Goal: Obtain resource: Download file/media

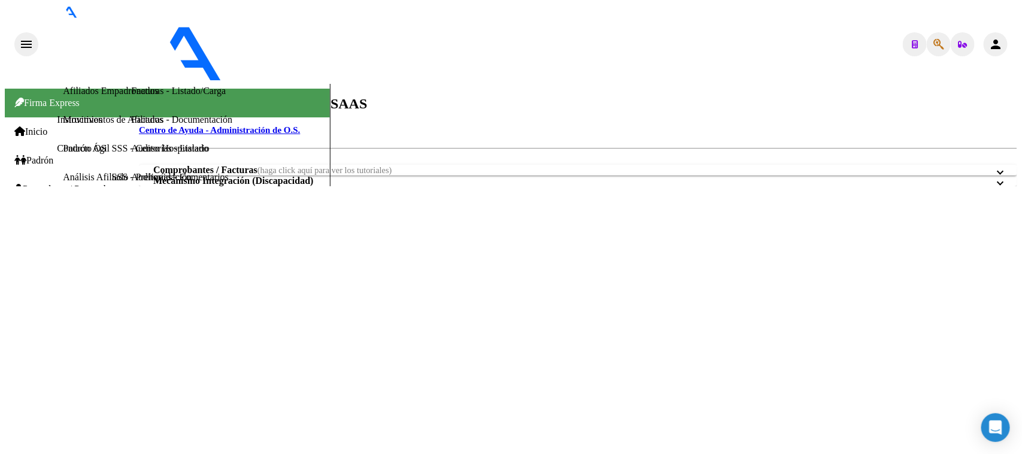
click at [65, 184] on span "Prestadores / Proveedores" at bounding box center [67, 189] width 107 height 11
click at [131, 153] on link "Auditorías - Listado" at bounding box center [169, 148] width 77 height 10
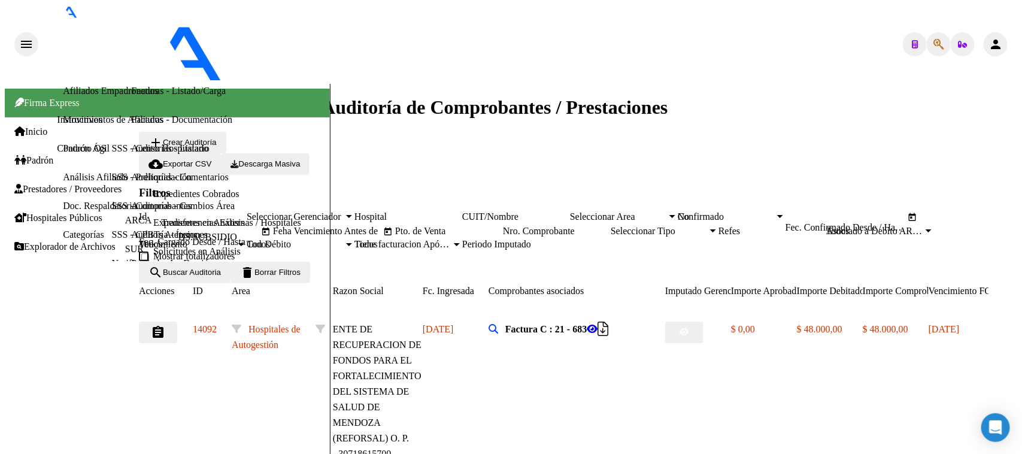
click at [611, 226] on input "Nro. Comprobante" at bounding box center [557, 231] width 108 height 11
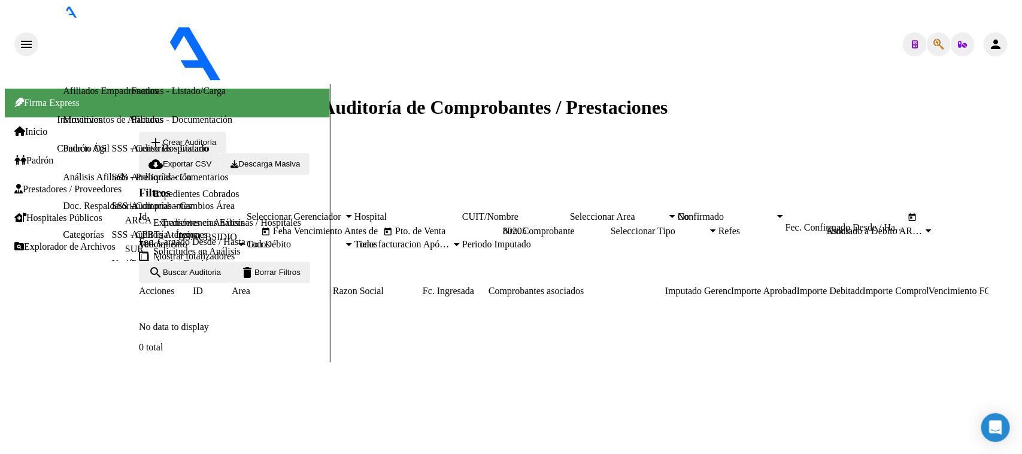
click at [775, 211] on div "No" at bounding box center [726, 216] width 97 height 11
click at [462, 250] on div "Periodo Imputado" at bounding box center [516, 244] width 108 height 11
click at [221, 277] on span "search Buscar Auditoria" at bounding box center [184, 272] width 72 height 9
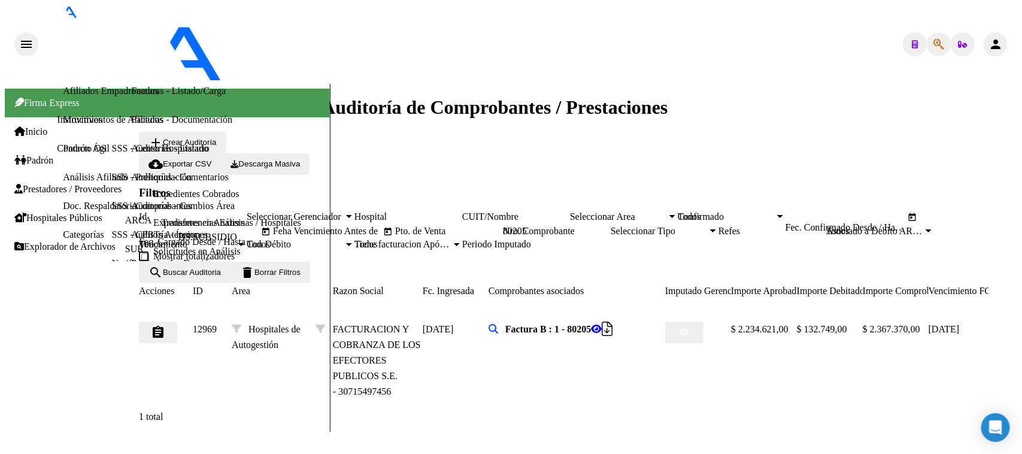
drag, startPoint x: 771, startPoint y: 190, endPoint x: 751, endPoint y: 190, distance: 19.2
click at [611, 226] on input "80205" at bounding box center [557, 231] width 108 height 11
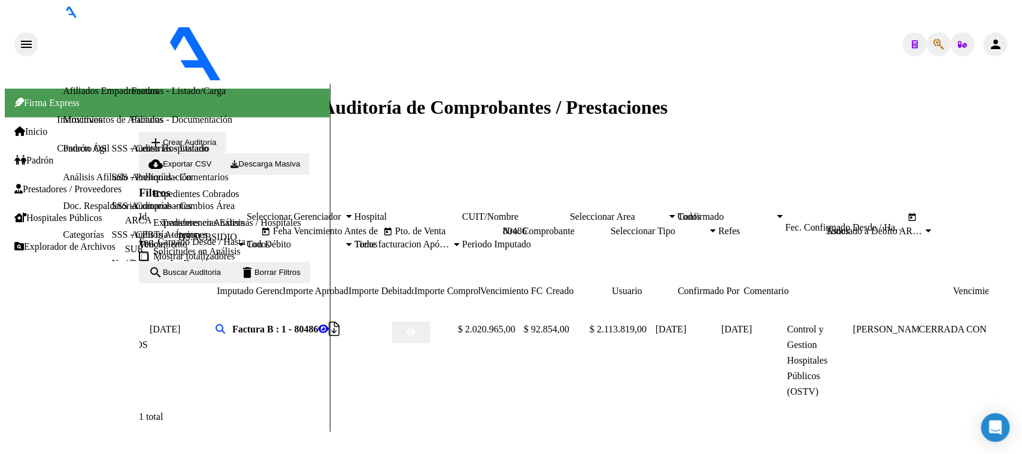
scroll to position [0, 448]
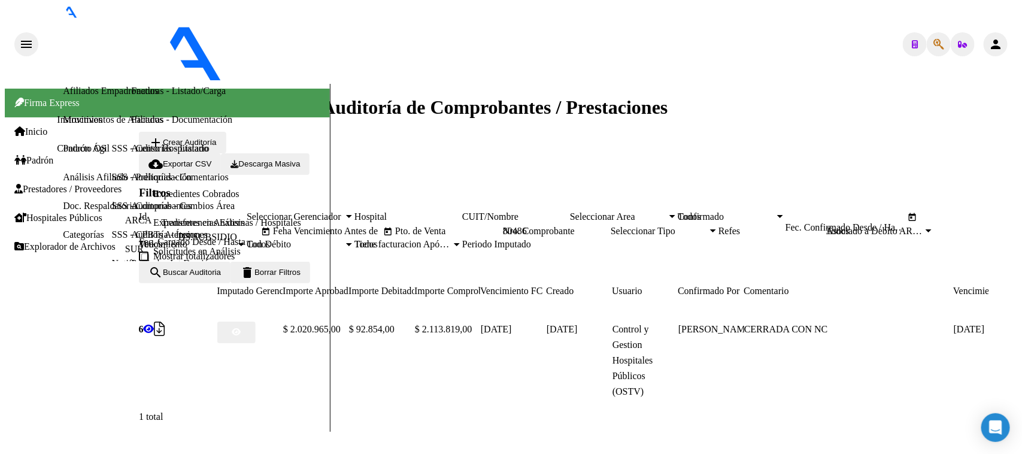
drag, startPoint x: 770, startPoint y: 189, endPoint x: 752, endPoint y: 190, distance: 18.0
click at [611, 226] on input "80486" at bounding box center [557, 231] width 108 height 11
drag, startPoint x: 780, startPoint y: 192, endPoint x: 705, endPoint y: 192, distance: 74.8
click at [705, 192] on div "Filtros Id Seleccionar Gerenciador Seleccionar Gerenciador Hospital CUIT/Nombre…" at bounding box center [578, 223] width 878 height 75
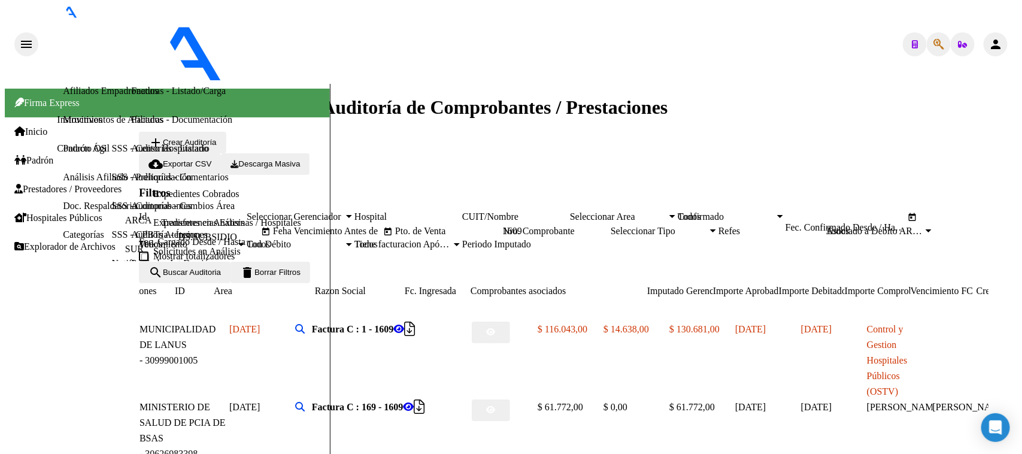
scroll to position [0, 0]
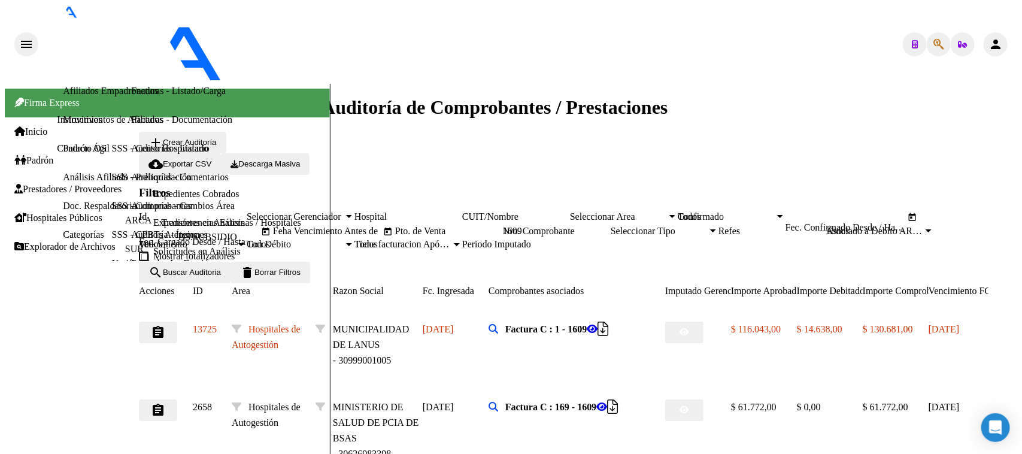
click at [611, 226] on input "1609" at bounding box center [557, 231] width 108 height 11
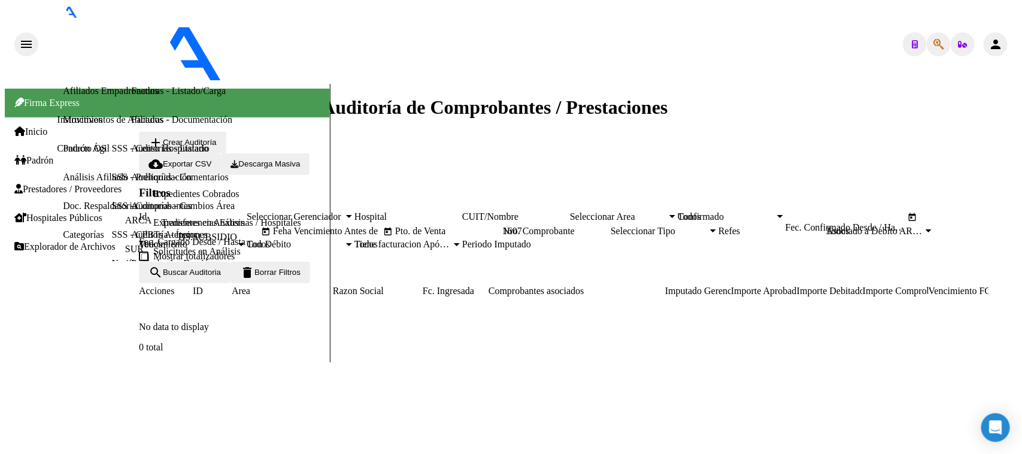
click at [611, 226] on input "1607" at bounding box center [557, 231] width 108 height 11
type input "1607"
click at [131, 96] on link "Facturas - Listado/Carga" at bounding box center [178, 91] width 95 height 10
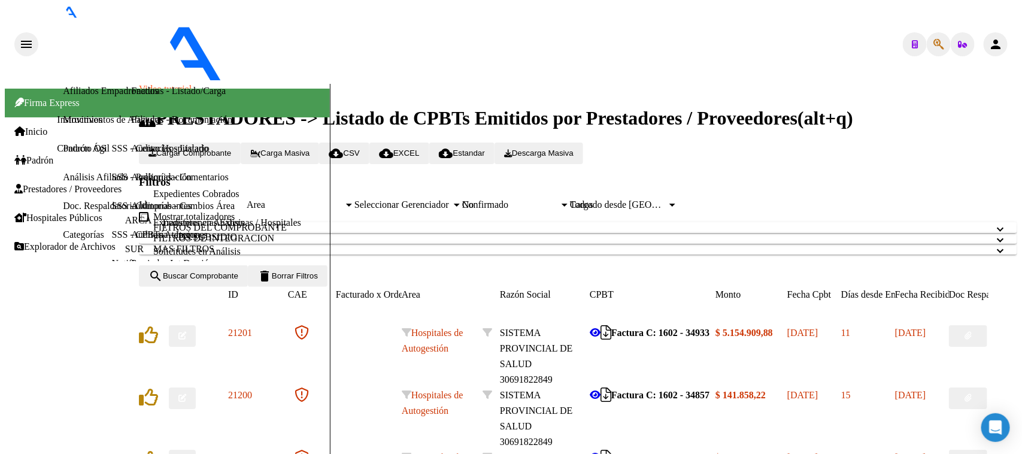
click at [474, 222] on mat-panel-title "FILTROS DEL COMPROBANTE" at bounding box center [570, 227] width 835 height 11
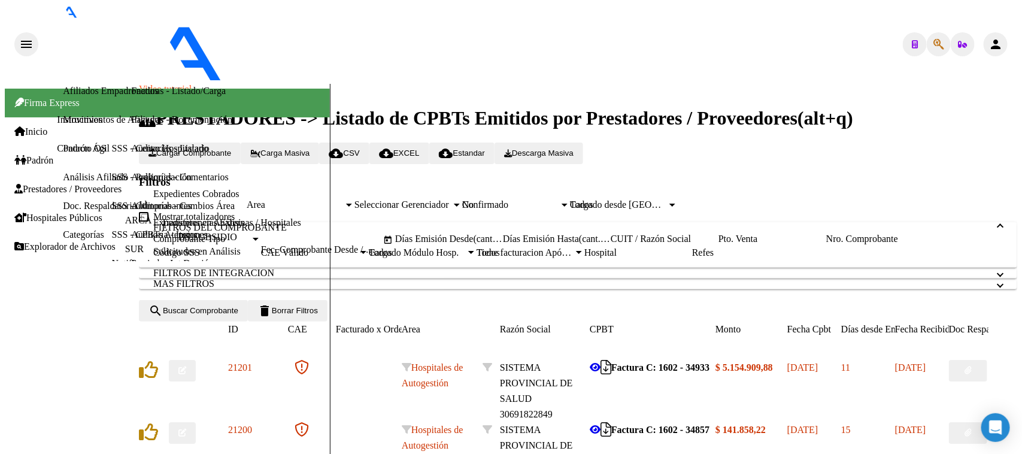
click at [559, 199] on div "No" at bounding box center [510, 204] width 97 height 11
click at [826, 244] on input "Nro. Comprobante" at bounding box center [880, 238] width 108 height 11
click at [718, 244] on input "Pto. Venta" at bounding box center [772, 238] width 108 height 11
type input "167"
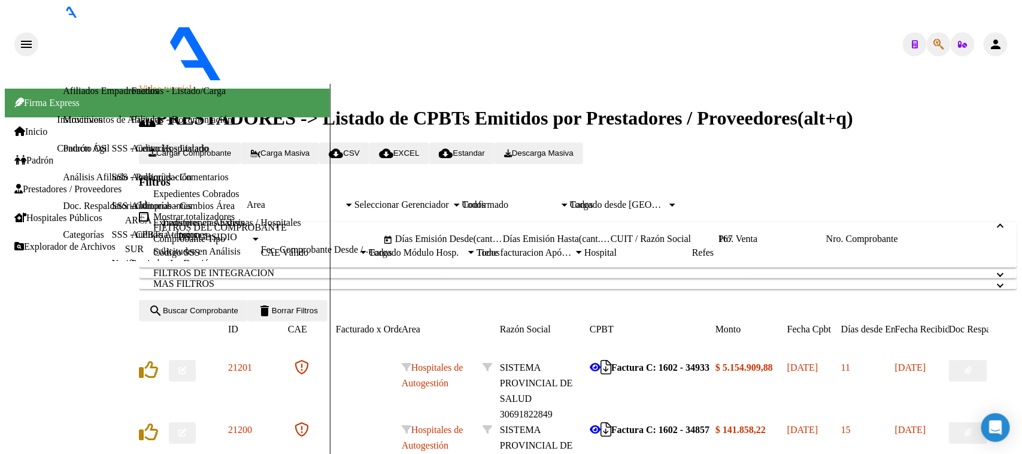
click at [826, 244] on input "Nro. Comprobante" at bounding box center [880, 238] width 108 height 11
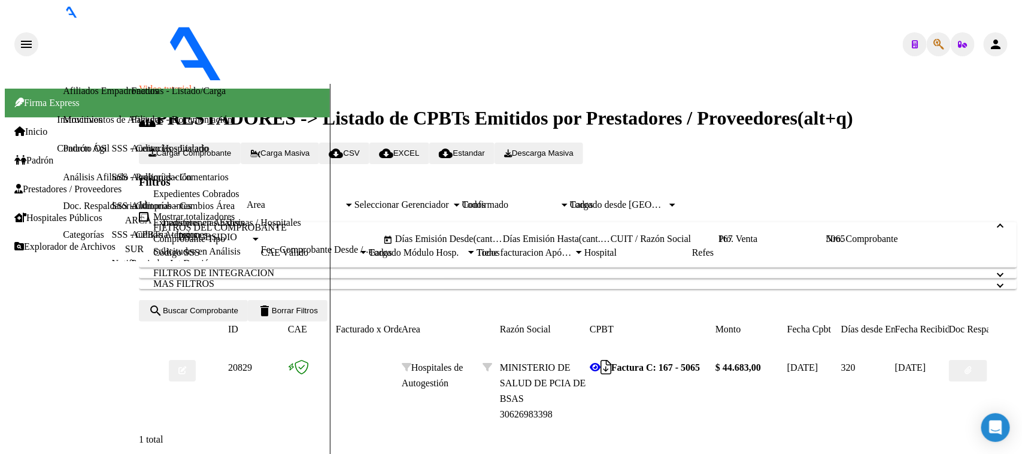
type input "5065"
click at [131, 153] on link "Auditorías - Listado" at bounding box center [169, 148] width 77 height 10
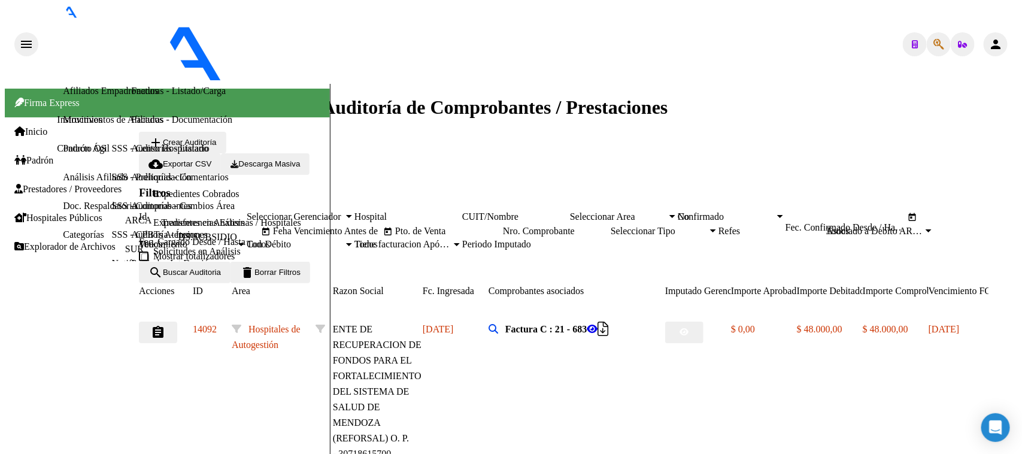
click at [503, 226] on input "Pto. de Venta" at bounding box center [449, 231] width 108 height 11
type input "167"
click at [611, 226] on input "Nro. Comprobante" at bounding box center [557, 231] width 108 height 11
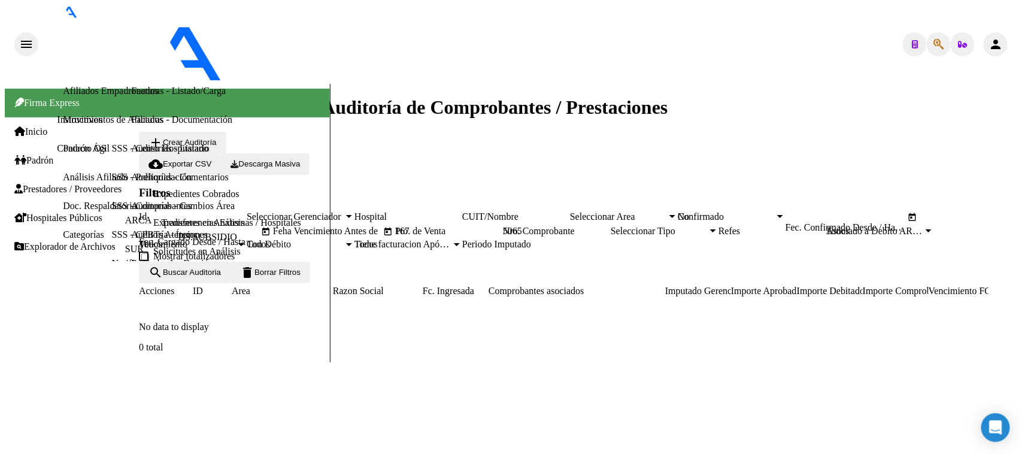
type input "5065"
click at [690, 211] on span "No" at bounding box center [684, 216] width 12 height 10
click at [221, 277] on span "search Buscar Auditoria" at bounding box center [184, 272] width 72 height 9
click at [131, 96] on link "Facturas - Listado/Carga" at bounding box center [178, 91] width 95 height 10
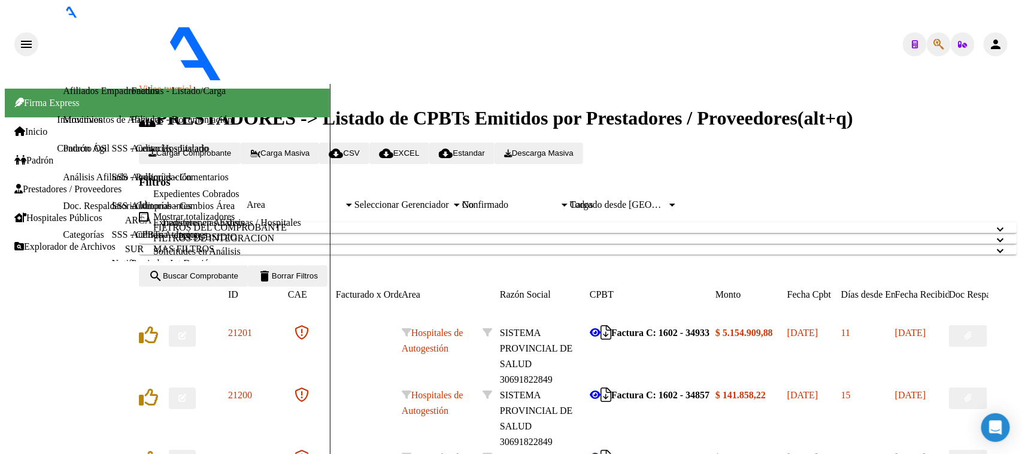
click at [559, 199] on div "No" at bounding box center [510, 204] width 97 height 11
click at [524, 222] on mat-panel-title "FILTROS DEL COMPROBANTE" at bounding box center [570, 227] width 835 height 11
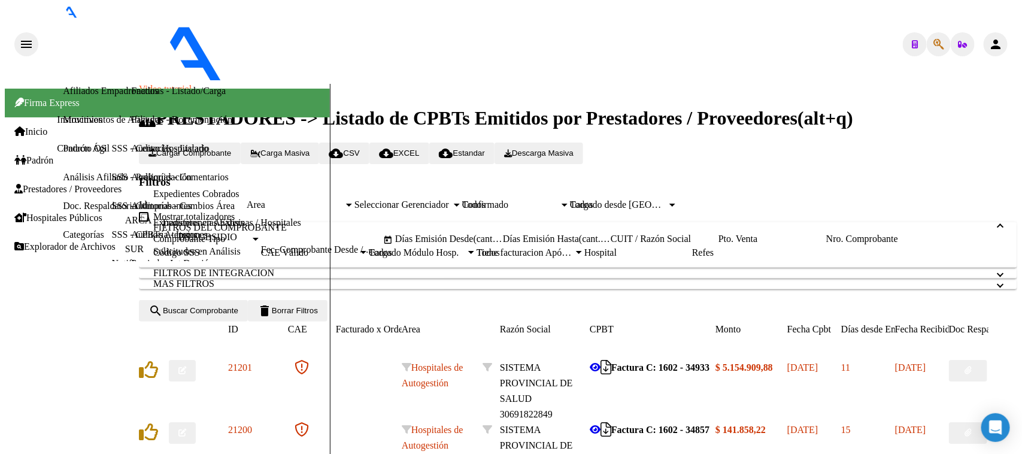
click at [718, 244] on input "Pto. Venta" at bounding box center [772, 238] width 108 height 11
type input "167"
click at [826, 244] on input "Nro. Comprobante" at bounding box center [880, 238] width 108 height 11
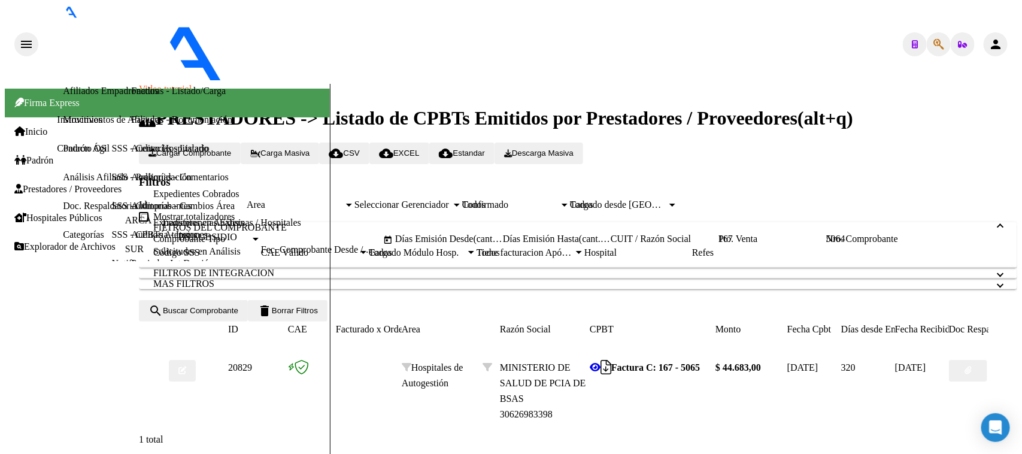
type input "5064"
click at [978, 360] on button "button" at bounding box center [968, 371] width 38 height 22
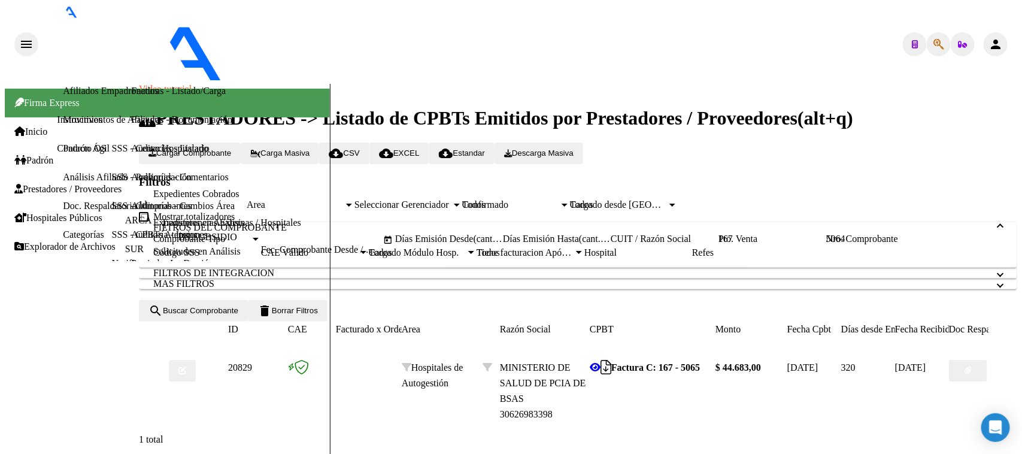
click at [327, 300] on button "delete Borrar Filtros" at bounding box center [288, 311] width 80 height 22
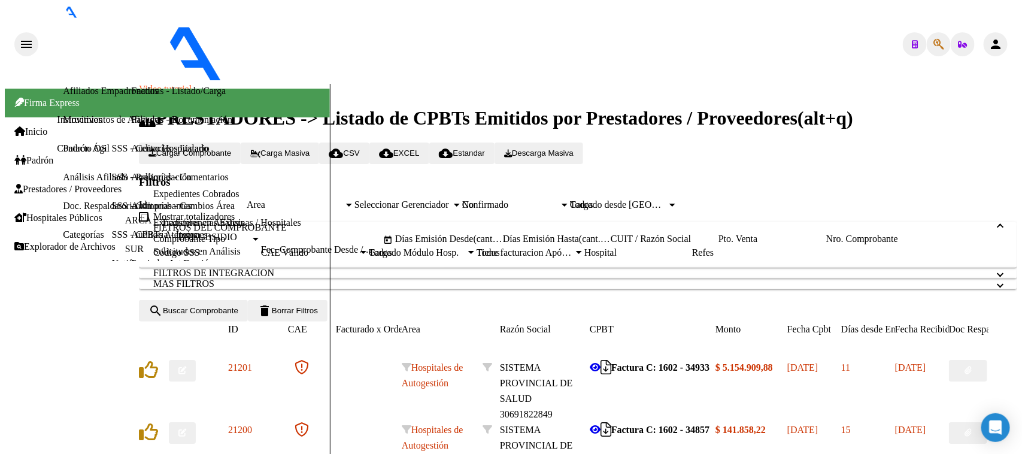
scroll to position [57, 0]
click at [559, 199] on div "No" at bounding box center [510, 204] width 97 height 11
click at [718, 235] on input "Pto. Venta" at bounding box center [772, 238] width 108 height 11
type input "4"
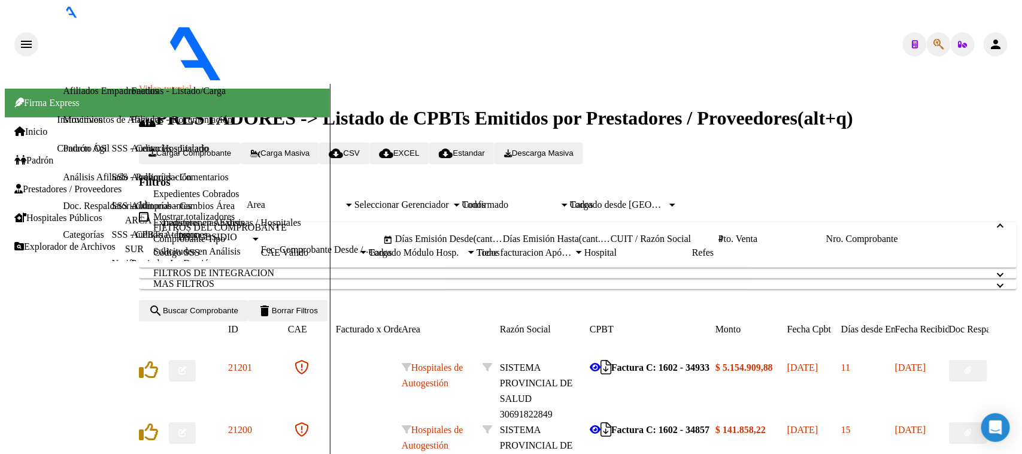
click at [826, 236] on input "Nro. Comprobante" at bounding box center [880, 238] width 108 height 11
type input "964"
click at [238, 315] on span "search Buscar Comprobante" at bounding box center [193, 310] width 90 height 9
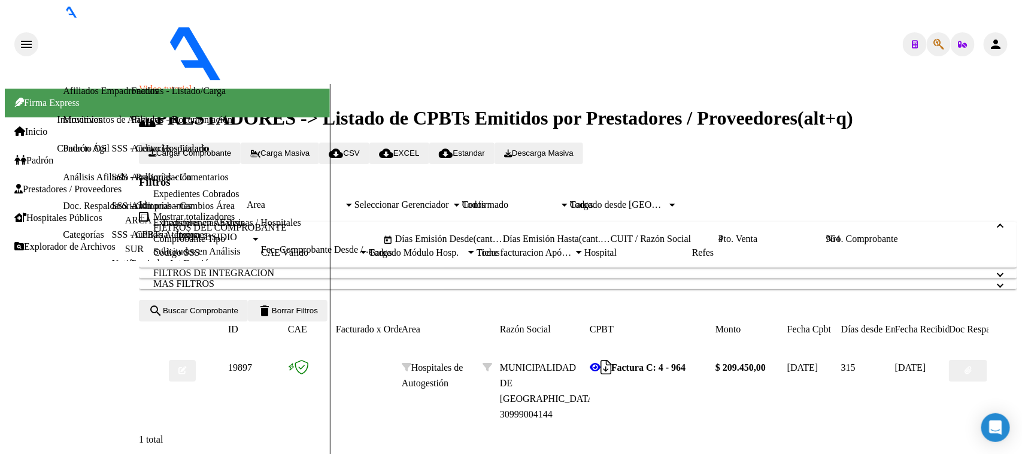
scroll to position [207, 0]
click at [987, 360] on button "button" at bounding box center [968, 371] width 38 height 22
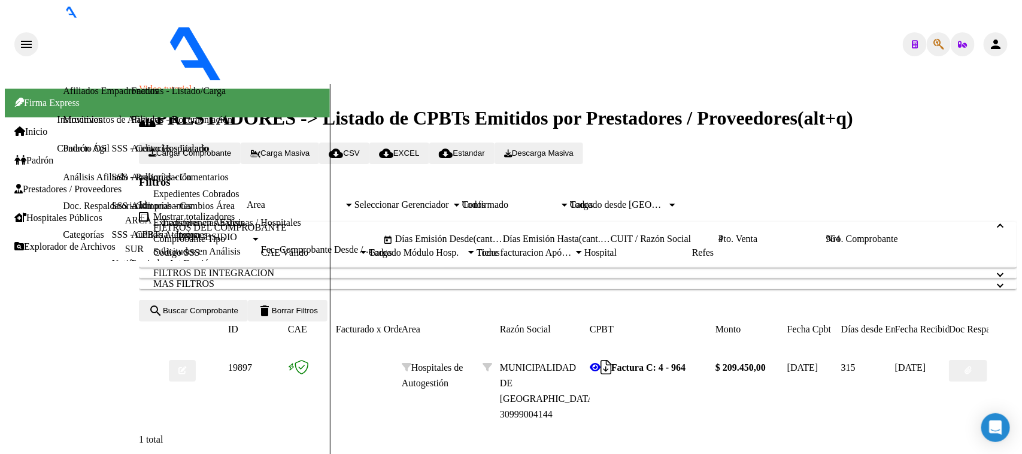
click at [131, 96] on link "Facturas - Listado/Carga" at bounding box center [178, 91] width 95 height 10
click at [131, 153] on link "Auditorías - Listado" at bounding box center [169, 148] width 77 height 10
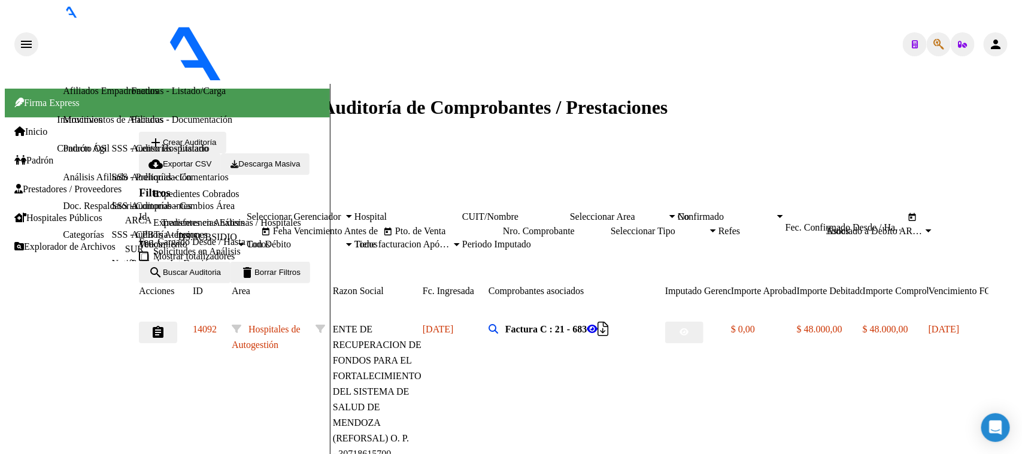
click at [775, 211] on div "No" at bounding box center [726, 216] width 97 height 11
click at [503, 226] on div "Pto. de Venta" at bounding box center [449, 231] width 108 height 11
type input "173"
click at [611, 226] on input "Nro. Comprobante" at bounding box center [557, 231] width 108 height 11
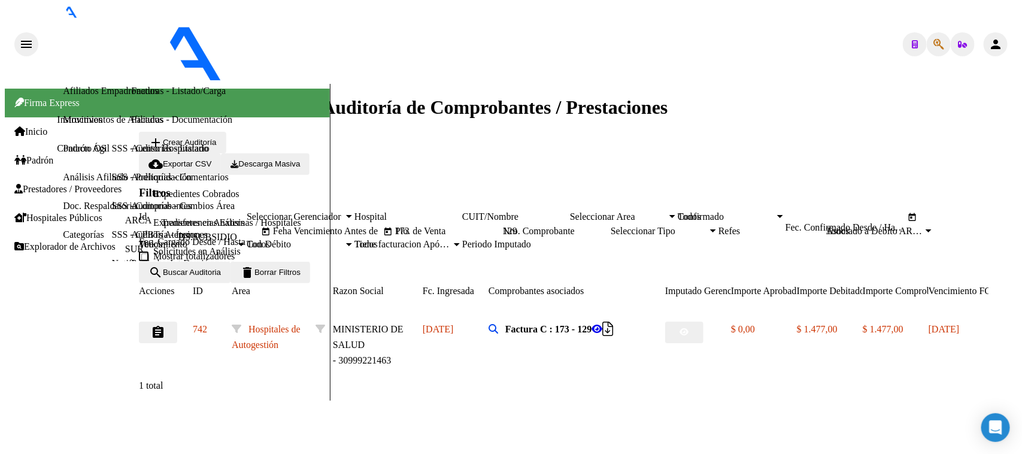
drag, startPoint x: 780, startPoint y: 190, endPoint x: 732, endPoint y: 189, distance: 47.3
click at [732, 189] on div "Filtros Id Seleccionar Gerenciador Seleccionar Gerenciador Hospital CUIT/Nombre…" at bounding box center [578, 223] width 878 height 75
drag, startPoint x: 762, startPoint y: 190, endPoint x: 744, endPoint y: 190, distance: 17.4
click at [611, 226] on input "138" at bounding box center [557, 231] width 108 height 11
drag, startPoint x: 763, startPoint y: 192, endPoint x: 725, endPoint y: 192, distance: 38.3
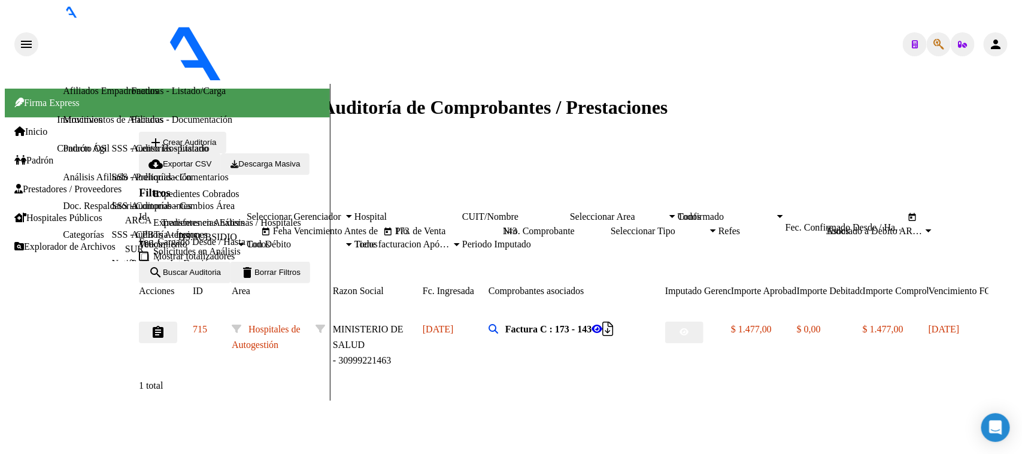
click at [725, 192] on div "Filtros Id Seleccionar Gerenciador Seleccionar Gerenciador Hospital CUIT/Nombre…" at bounding box center [578, 223] width 878 height 75
drag, startPoint x: 765, startPoint y: 190, endPoint x: 737, endPoint y: 189, distance: 28.2
click at [737, 189] on div "Filtros Id Seleccionar Gerenciador Seleccionar Gerenciador Hospital CUIT/Nombre…" at bounding box center [578, 223] width 878 height 75
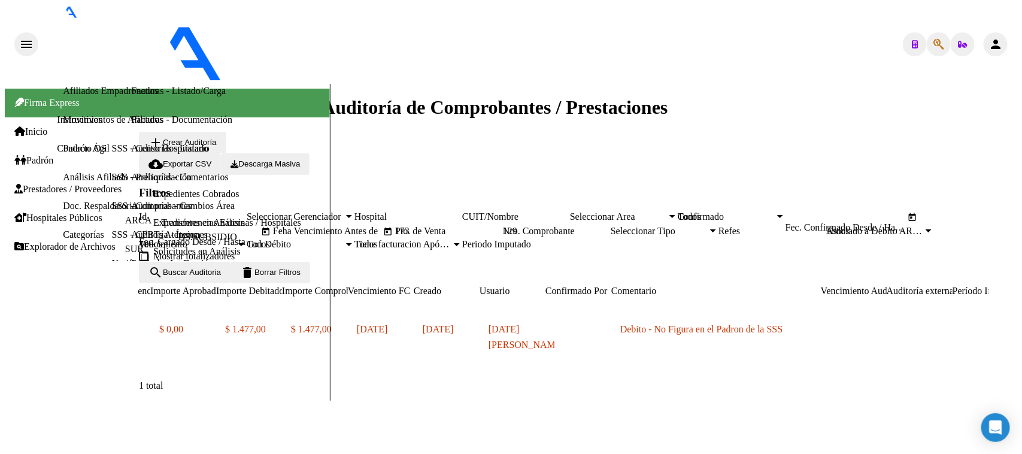
scroll to position [0, 581]
type input "129"
click at [131, 96] on link "Facturas - Listado/Carga" at bounding box center [178, 91] width 95 height 10
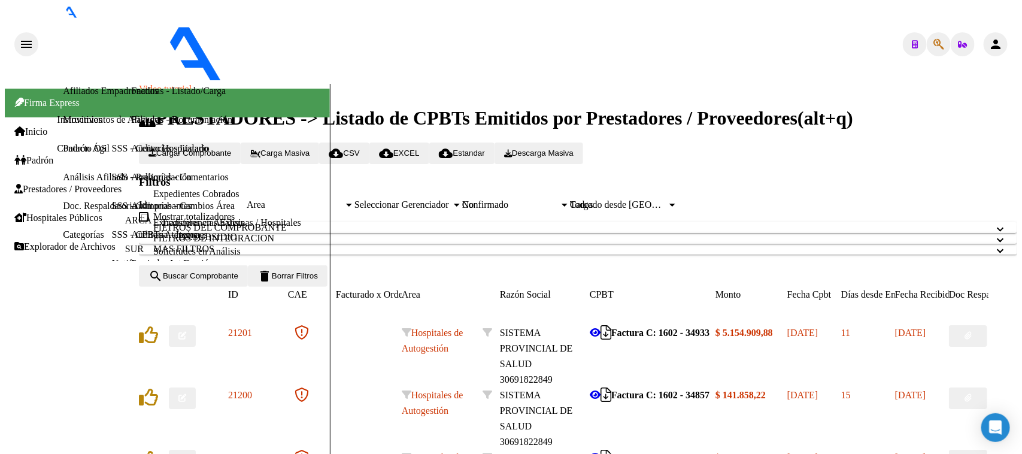
click at [333, 199] on span "Area" at bounding box center [295, 204] width 97 height 11
click at [248, 287] on button "search Buscar Comprobante" at bounding box center [193, 276] width 109 height 22
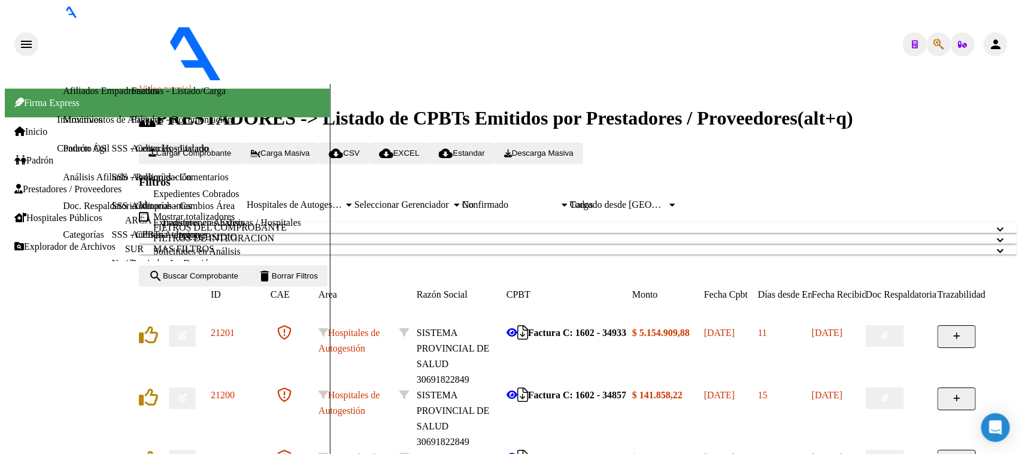
scroll to position [347, 0]
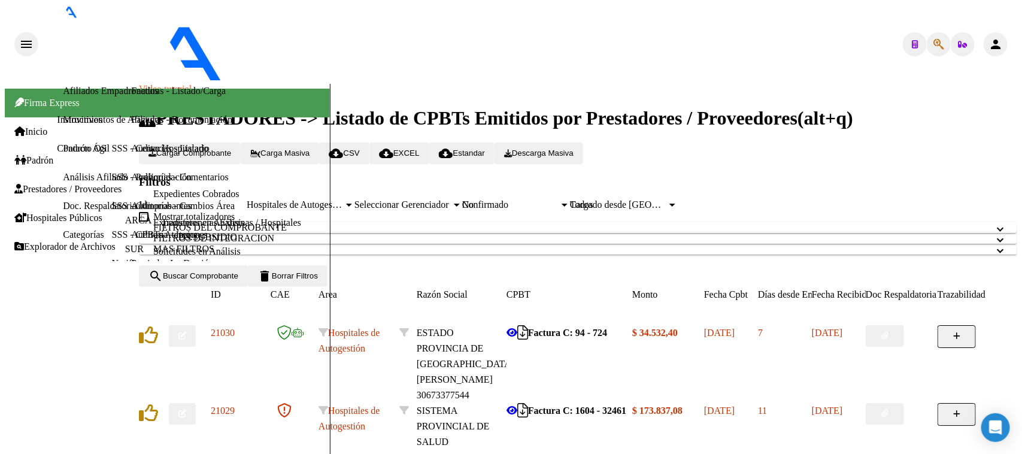
scroll to position [29, 0]
drag, startPoint x: 444, startPoint y: 107, endPoint x: 455, endPoint y: 122, distance: 18.8
click at [455, 403] on div "SISTEMA PROVINCIAL DE SALUD 30691822849" at bounding box center [462, 434] width 90 height 62
drag, startPoint x: 572, startPoint y: 111, endPoint x: 587, endPoint y: 131, distance: 24.3
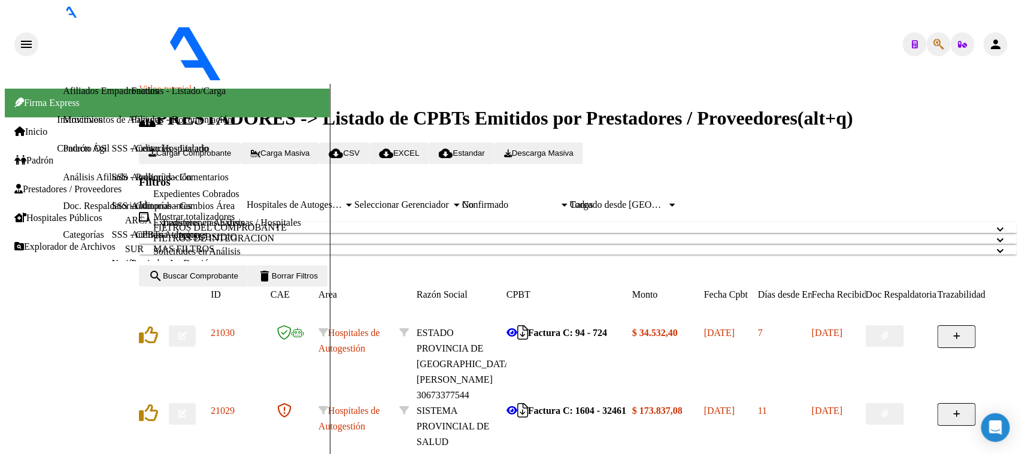
click at [595, 403] on div "Factura C: 1604 - 32461" at bounding box center [570, 411] width 126 height 16
click at [517, 405] on icon at bounding box center [512, 410] width 11 height 10
click at [888, 410] on icon "button" at bounding box center [884, 414] width 7 height 8
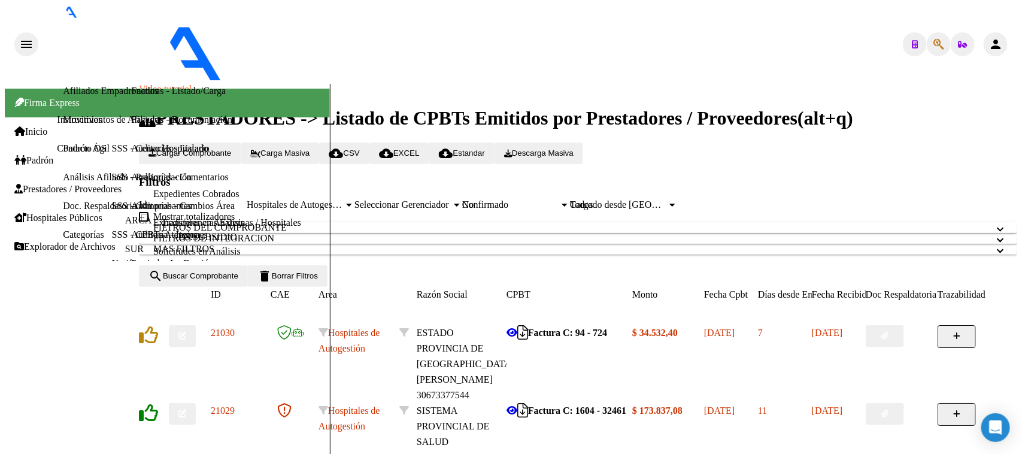
click at [158, 403] on icon at bounding box center [148, 412] width 19 height 19
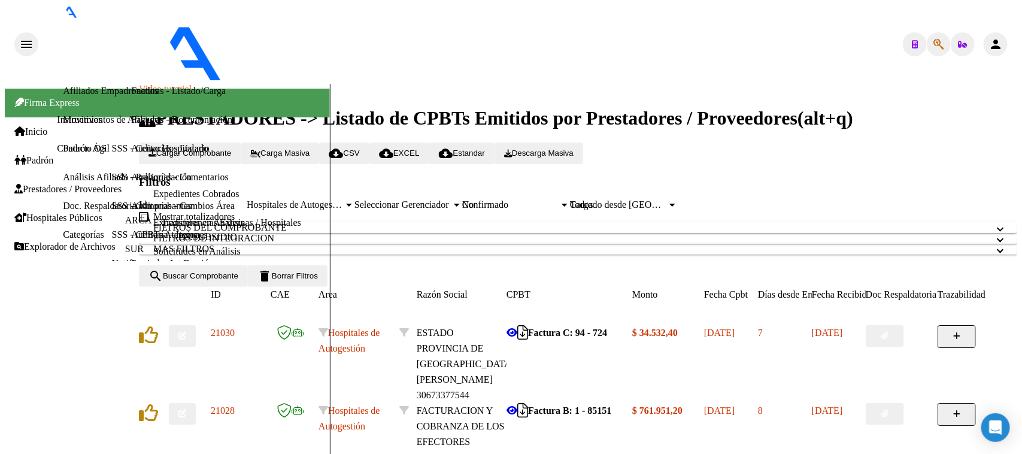
scroll to position [0, 0]
click at [517, 405] on icon at bounding box center [512, 410] width 11 height 10
drag, startPoint x: 571, startPoint y: 144, endPoint x: 579, endPoint y: 154, distance: 13.2
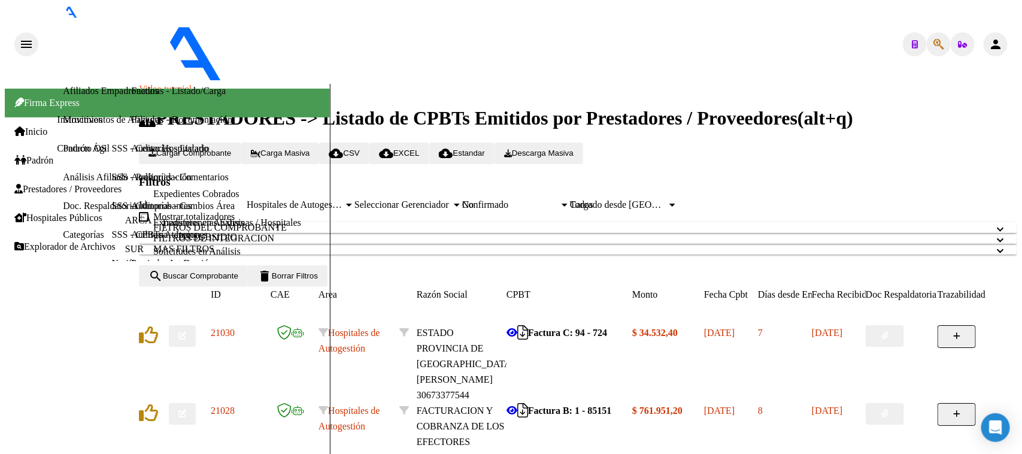
scroll to position [0, 0]
drag, startPoint x: 581, startPoint y: 169, endPoint x: 653, endPoint y: 169, distance: 71.8
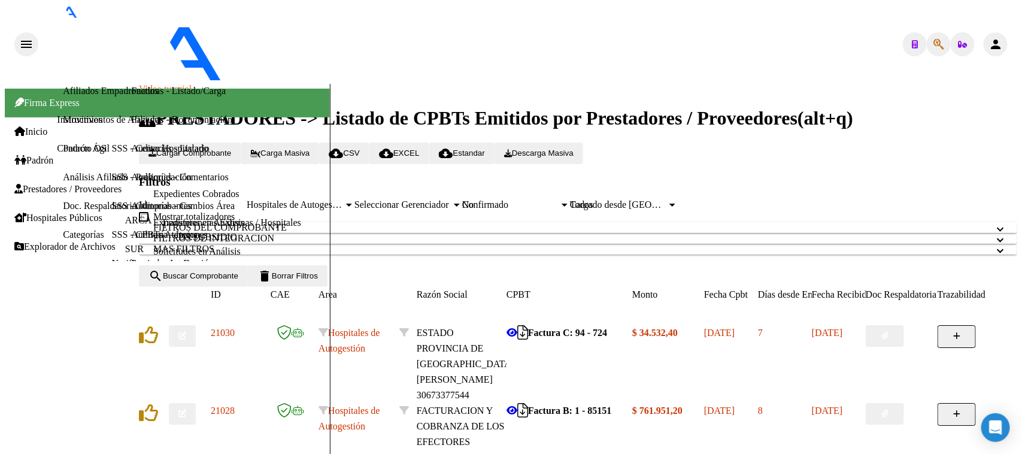
drag, startPoint x: 595, startPoint y: 171, endPoint x: 720, endPoint y: 172, distance: 125.7
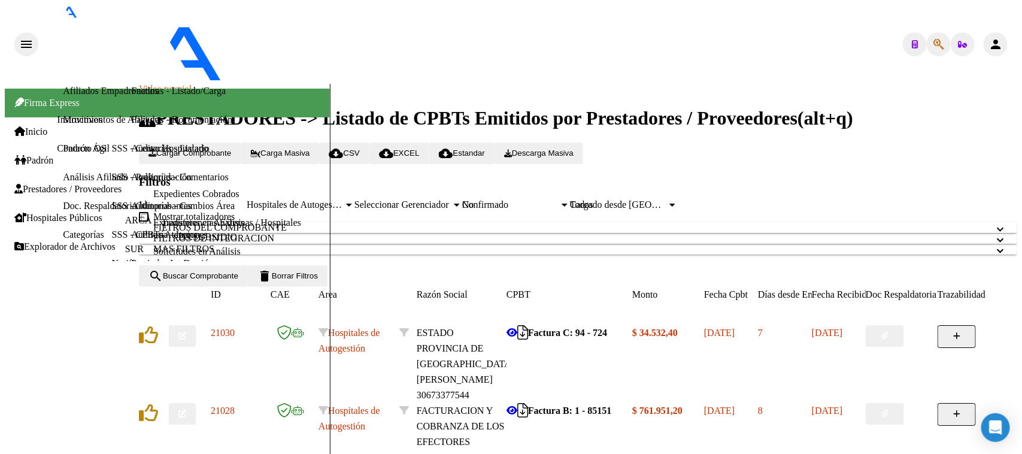
drag, startPoint x: 474, startPoint y: 174, endPoint x: 475, endPoint y: 184, distance: 9.7
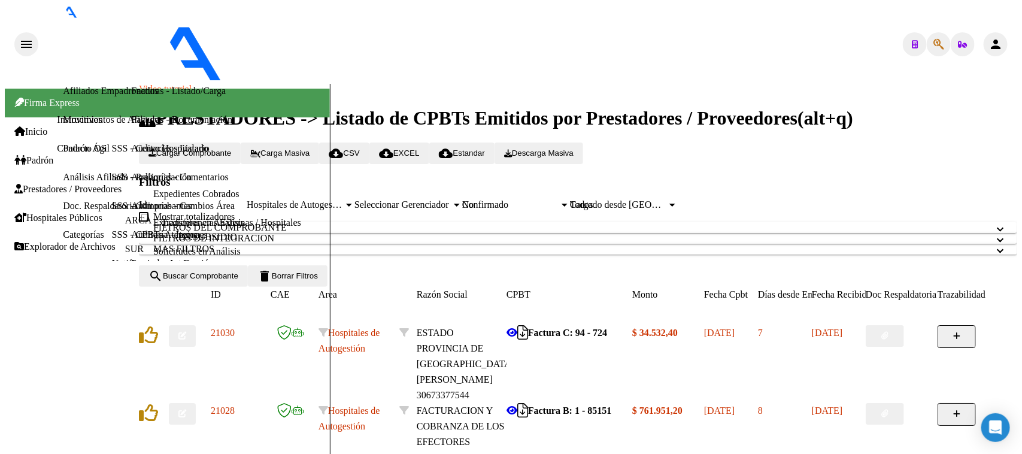
drag, startPoint x: 641, startPoint y: 177, endPoint x: 693, endPoint y: 177, distance: 52.1
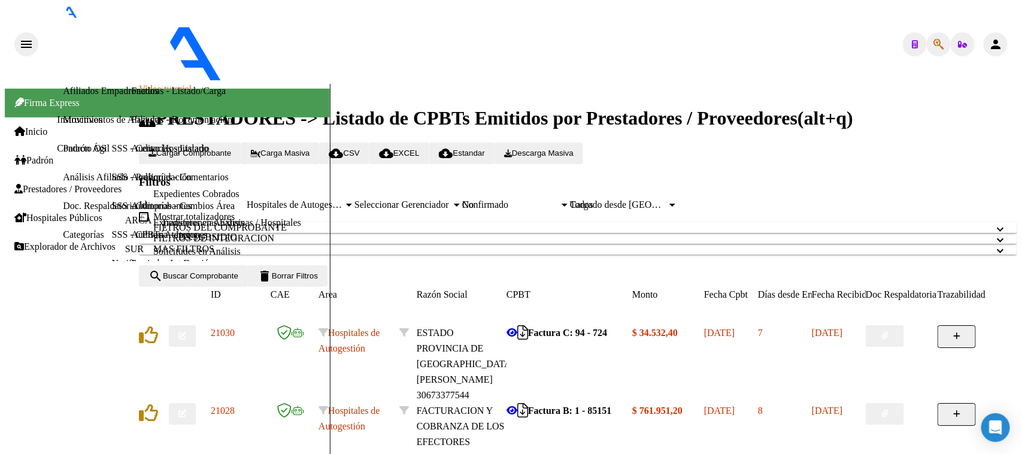
drag, startPoint x: 599, startPoint y: 174, endPoint x: 686, endPoint y: 174, distance: 86.2
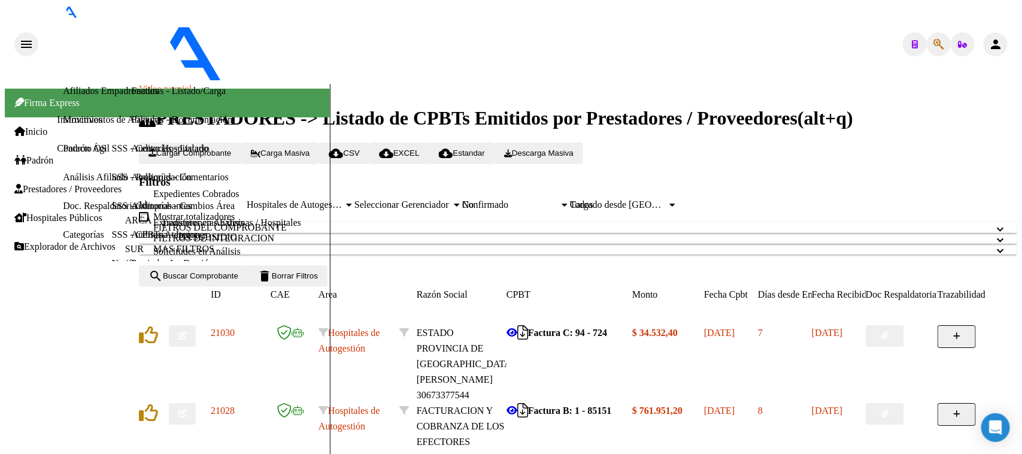
drag, startPoint x: 593, startPoint y: 175, endPoint x: 672, endPoint y: 175, distance: 79.6
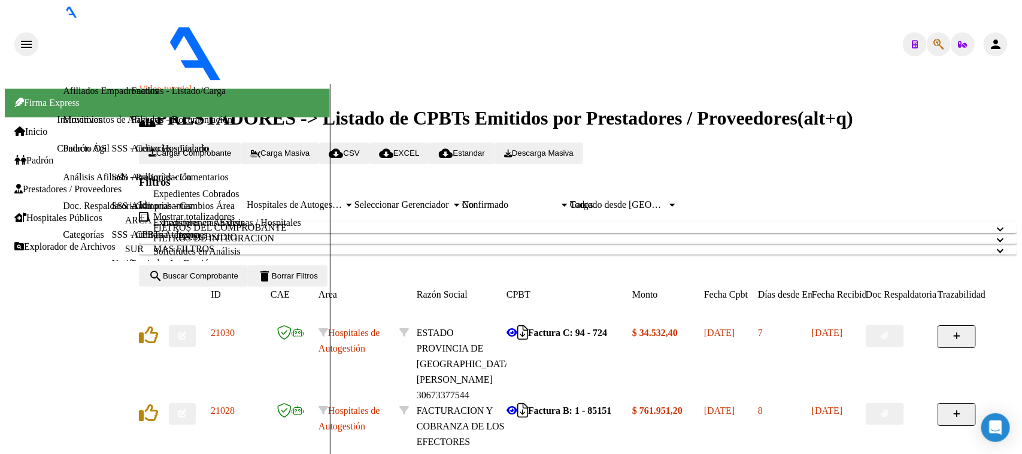
drag, startPoint x: 583, startPoint y: 169, endPoint x: 623, endPoint y: 171, distance: 40.1
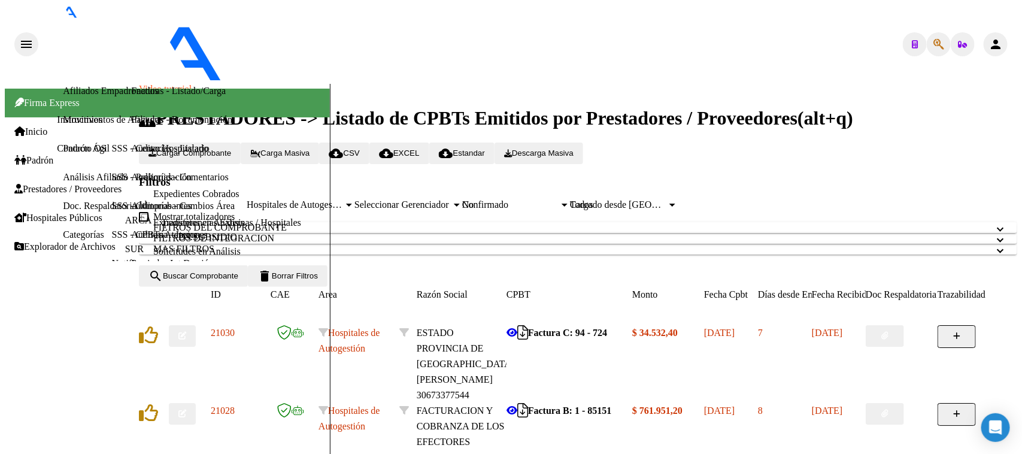
drag, startPoint x: 588, startPoint y: 204, endPoint x: 689, endPoint y: 204, distance: 101.2
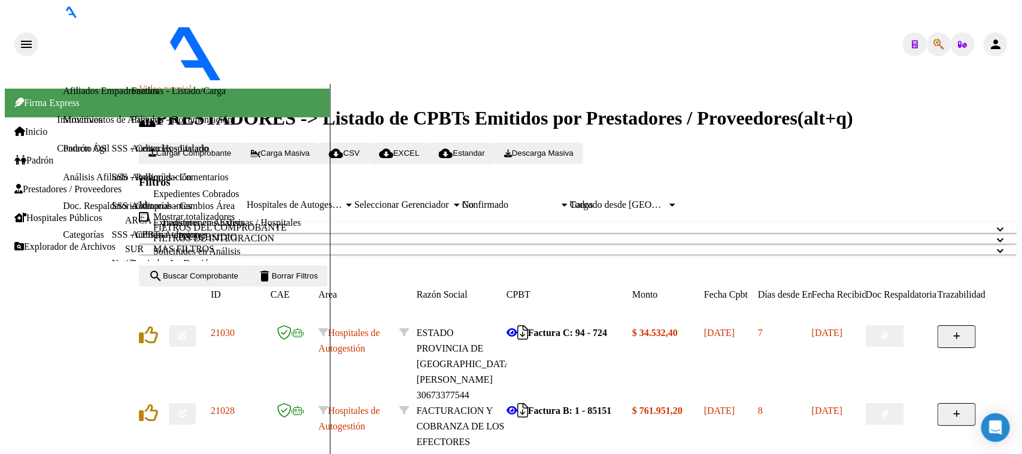
drag, startPoint x: 560, startPoint y: 204, endPoint x: 735, endPoint y: 208, distance: 174.3
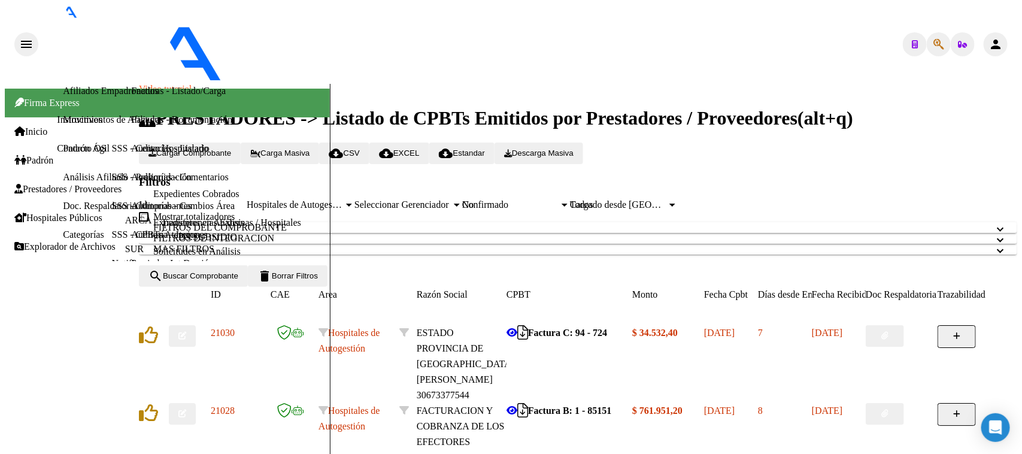
drag, startPoint x: 555, startPoint y: 210, endPoint x: 642, endPoint y: 208, distance: 86.8
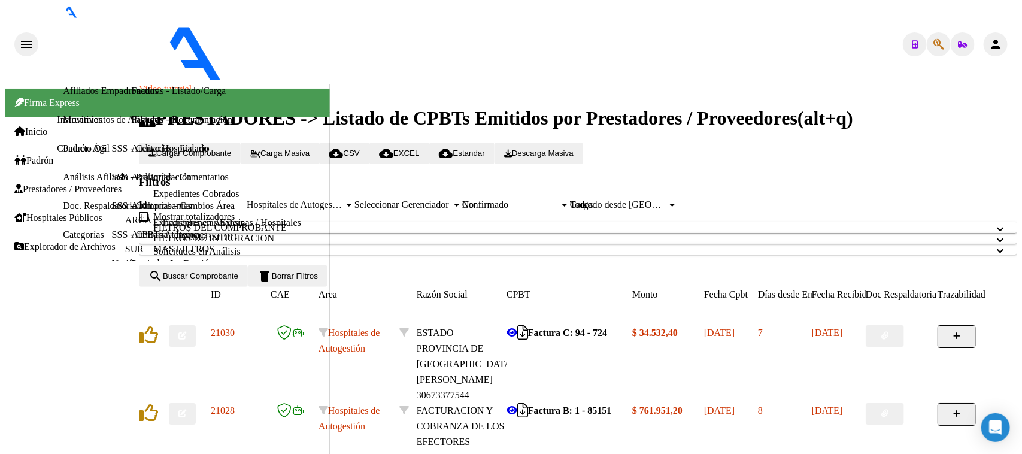
drag, startPoint x: 611, startPoint y: 204, endPoint x: 281, endPoint y: 202, distance: 329.3
drag, startPoint x: 609, startPoint y: 201, endPoint x: 680, endPoint y: 207, distance: 71.0
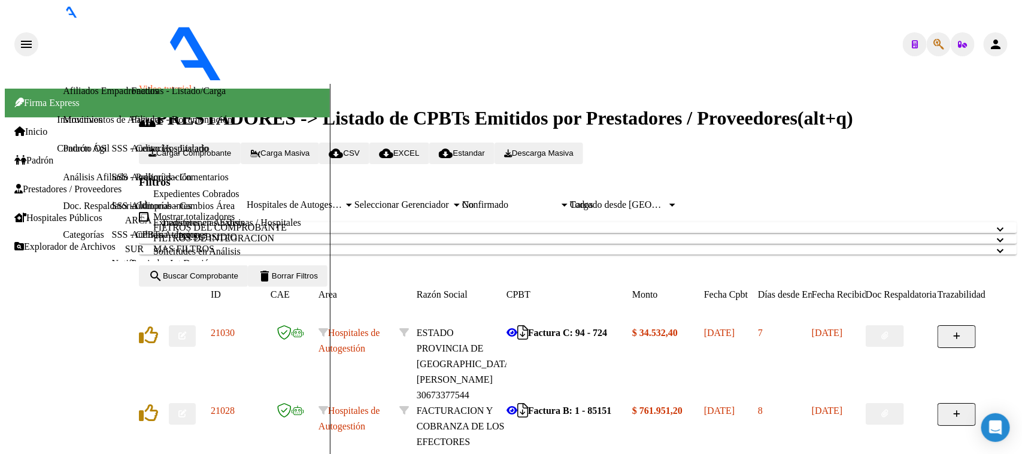
drag, startPoint x: 606, startPoint y: 207, endPoint x: 674, endPoint y: 207, distance: 68.3
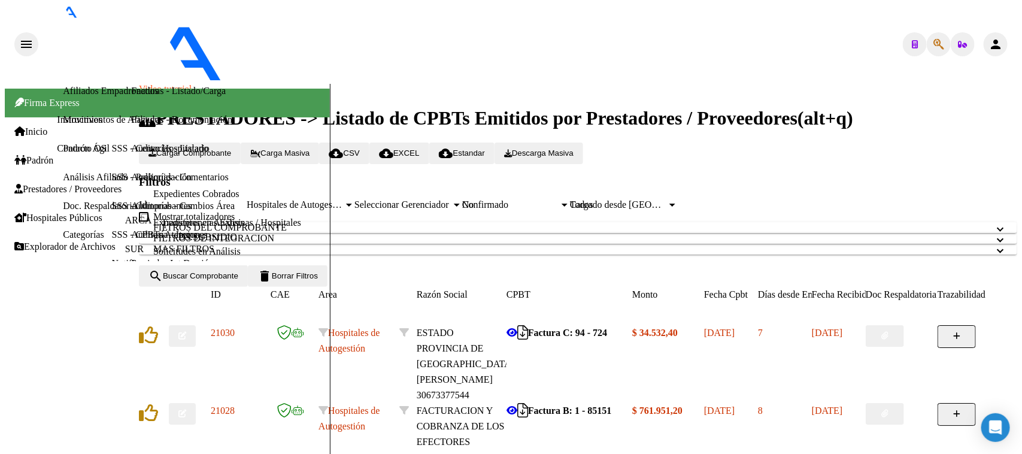
drag, startPoint x: 560, startPoint y: 208, endPoint x: 562, endPoint y: 216, distance: 7.9
drag, startPoint x: 490, startPoint y: 210, endPoint x: 492, endPoint y: 225, distance: 15.7
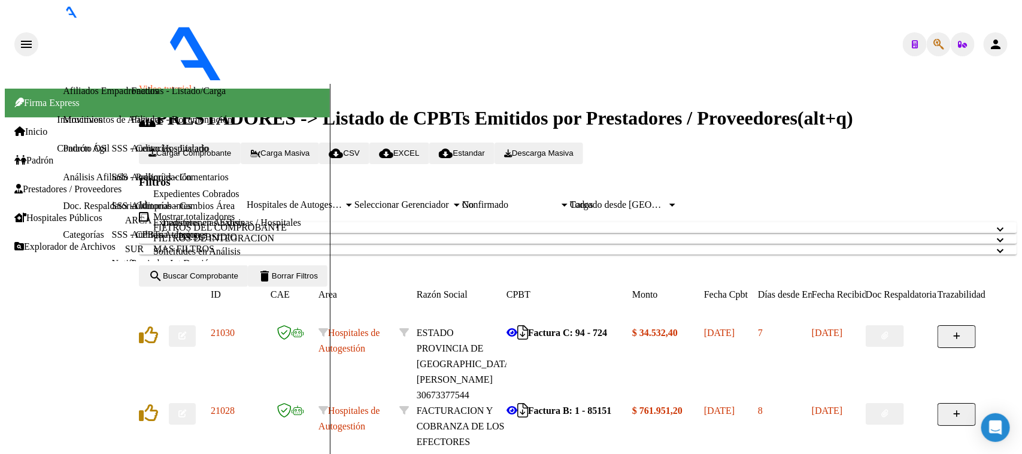
drag, startPoint x: 588, startPoint y: 196, endPoint x: 597, endPoint y: 210, distance: 15.9
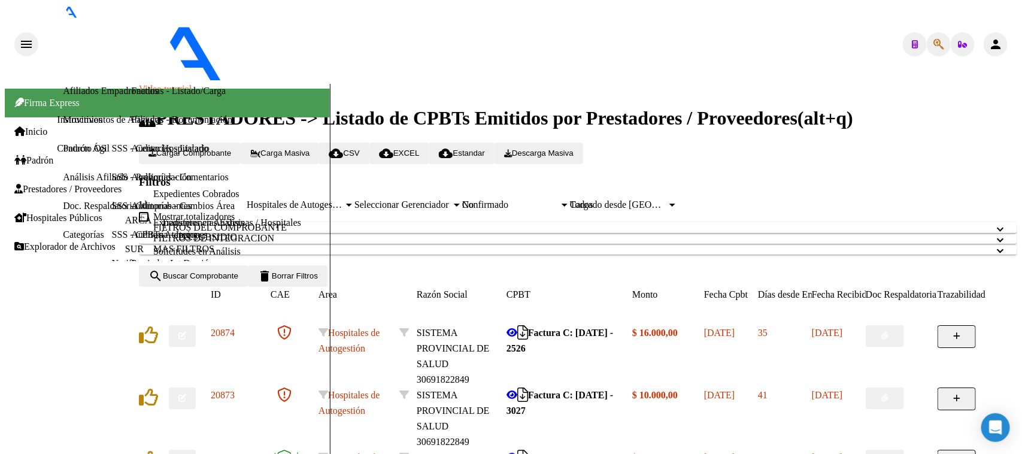
scroll to position [29, 0]
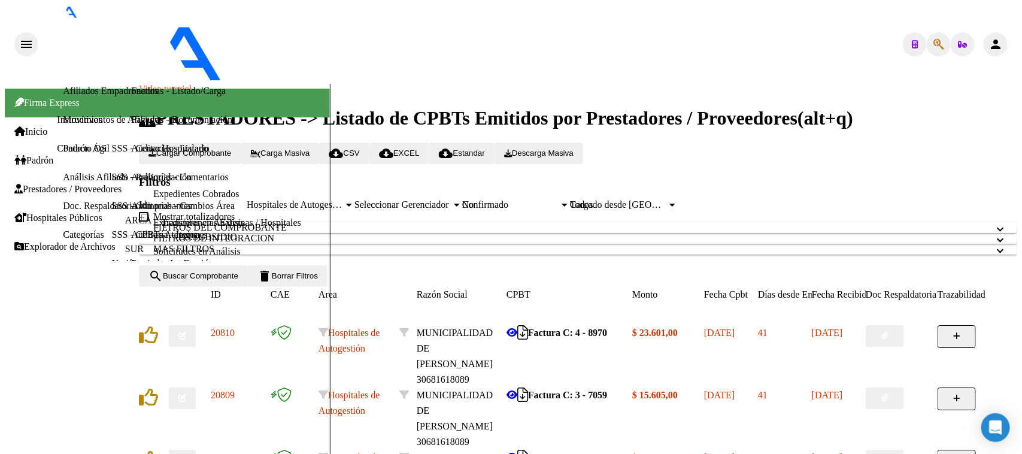
scroll to position [0, 0]
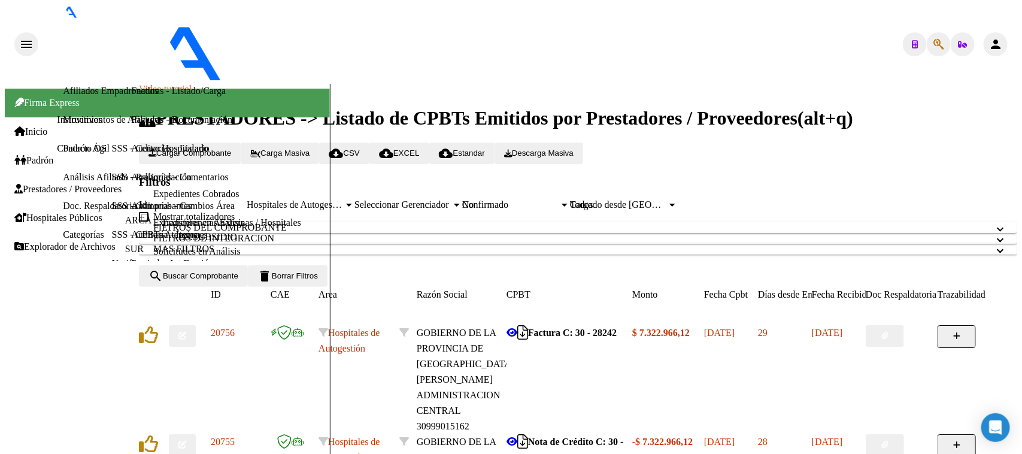
scroll to position [7, 0]
drag, startPoint x: 566, startPoint y: 231, endPoint x: 572, endPoint y: 247, distance: 17.0
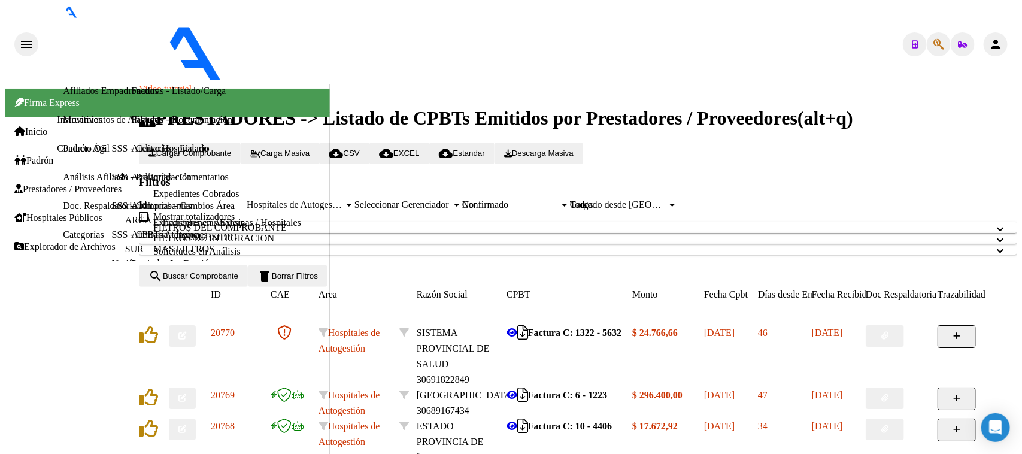
scroll to position [0, 0]
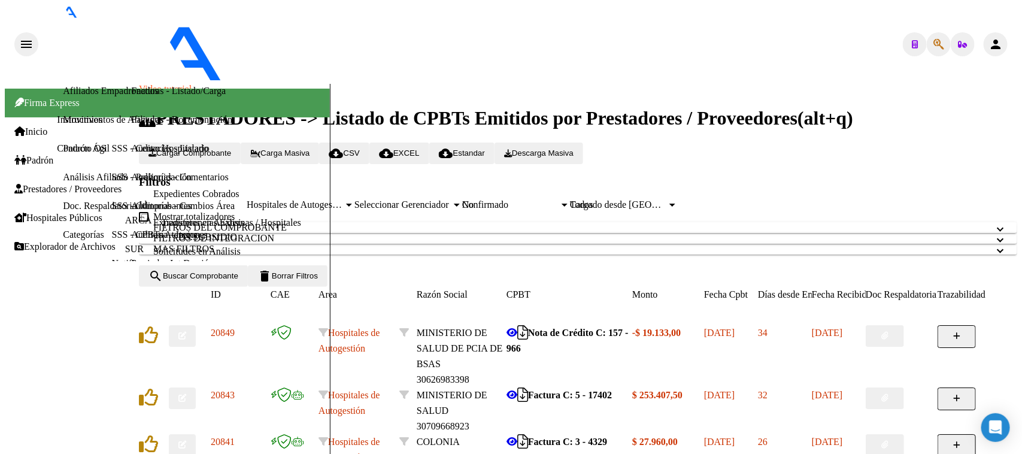
scroll to position [16, 0]
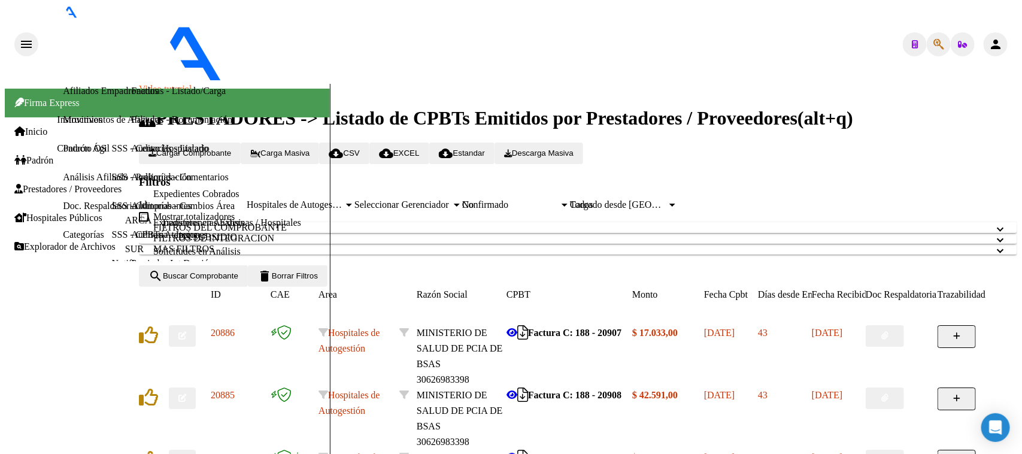
scroll to position [29, 0]
click at [517, 452] on icon at bounding box center [512, 457] width 11 height 10
click at [131, 153] on link "Auditorías - Listado" at bounding box center [169, 148] width 77 height 10
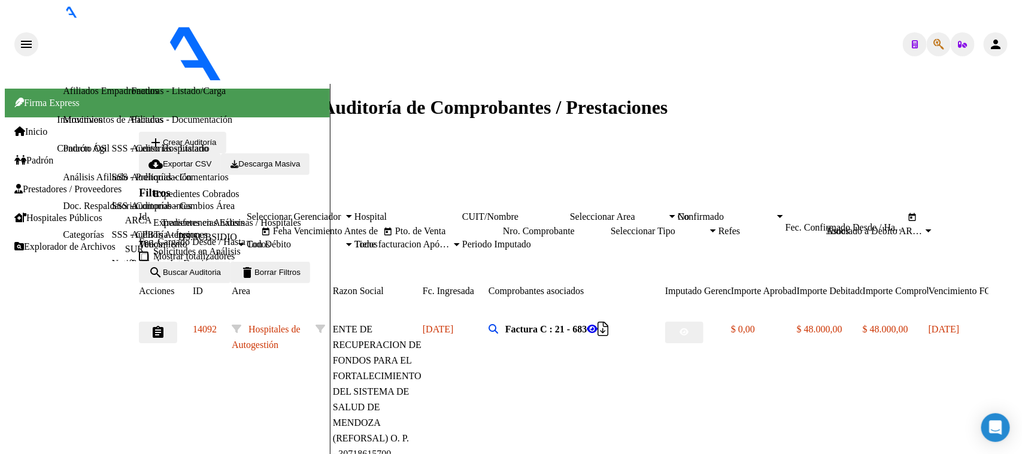
click at [775, 211] on div "No" at bounding box center [726, 216] width 97 height 11
click at [503, 226] on input "Pto. de Venta" at bounding box center [449, 231] width 108 height 11
type input "2"
click at [611, 226] on input "Nro. Comprobante" at bounding box center [557, 231] width 108 height 11
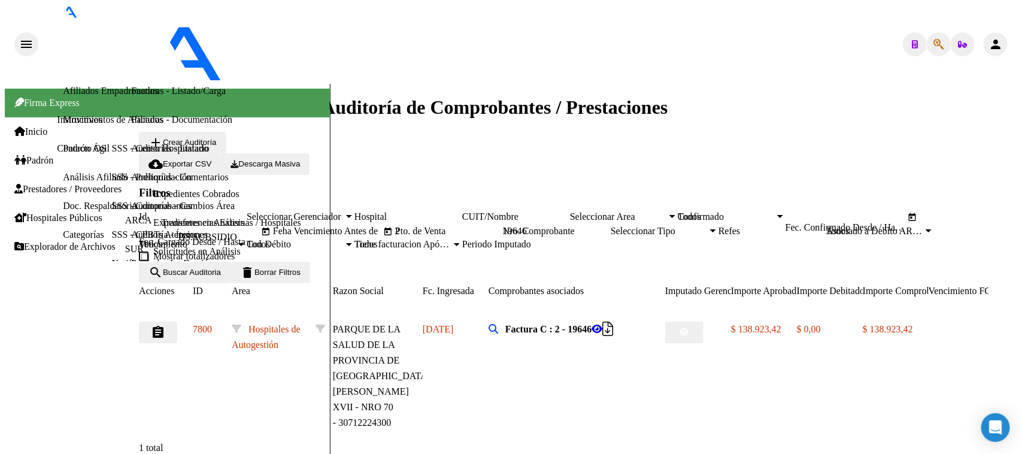
drag, startPoint x: 768, startPoint y: 190, endPoint x: 711, endPoint y: 190, distance: 56.3
click at [711, 190] on div "Filtros Id Seleccionar Gerenciador Seleccionar Gerenciador Hospital CUIT/Nombre…" at bounding box center [578, 223] width 878 height 75
drag, startPoint x: 774, startPoint y: 192, endPoint x: 724, endPoint y: 192, distance: 49.7
click at [727, 192] on div "Filtros Id Seleccionar Gerenciador Seleccionar Gerenciador Hospital CUIT/Nombre…" at bounding box center [578, 223] width 878 height 75
drag, startPoint x: 773, startPoint y: 192, endPoint x: 696, endPoint y: 193, distance: 77.3
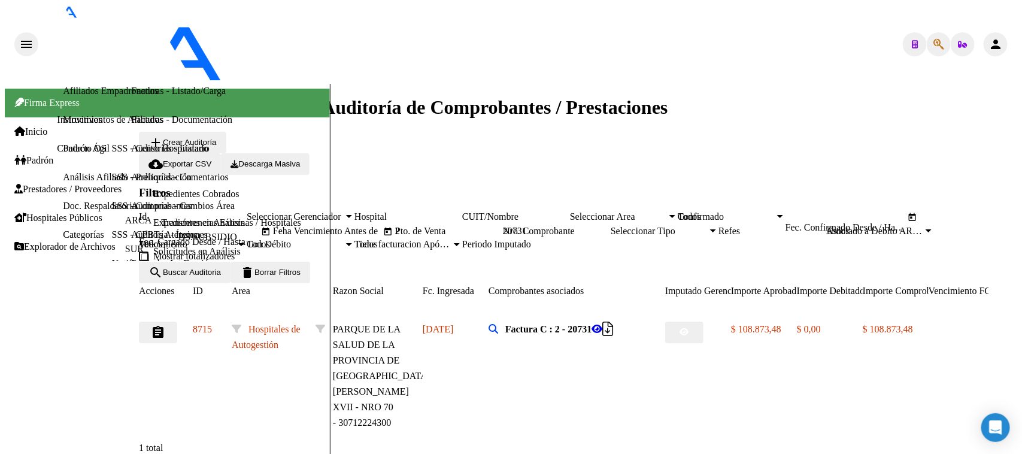
click at [696, 193] on div "Filtros Id Seleccionar Gerenciador Seleccionar Gerenciador Hospital CUIT/Nombre…" at bounding box center [578, 223] width 878 height 75
type input "20958"
click at [177, 343] on button "assignment" at bounding box center [158, 333] width 38 height 22
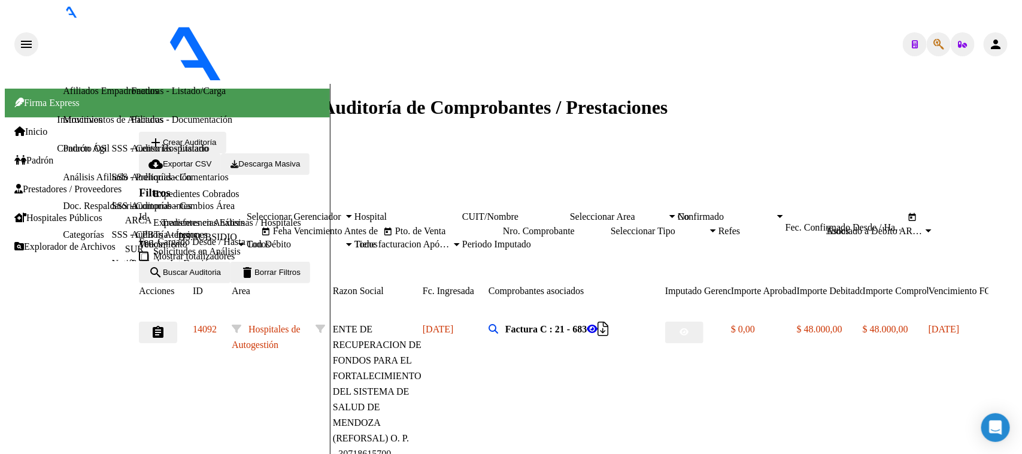
click at [690, 211] on span "No" at bounding box center [684, 216] width 12 height 10
click at [611, 226] on input "Nro. Comprobante" at bounding box center [557, 231] width 108 height 11
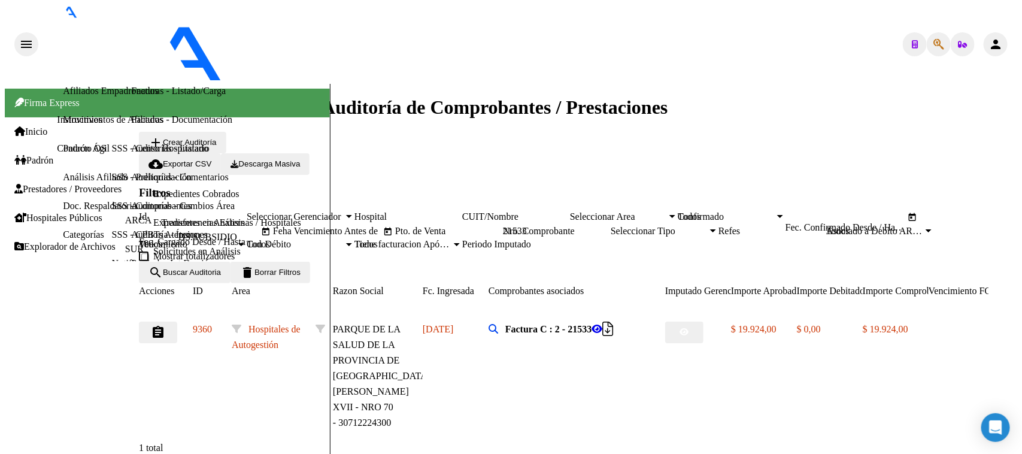
type input "21533"
click at [503, 226] on input "Pto. de Venta" at bounding box center [449, 231] width 108 height 11
drag, startPoint x: 774, startPoint y: 192, endPoint x: 699, endPoint y: 205, distance: 75.3
click at [699, 205] on div "Filtros Id Seleccionar Gerenciador Seleccionar Gerenciador Hospital CUIT/Nombre…" at bounding box center [578, 223] width 878 height 75
paste input "number"
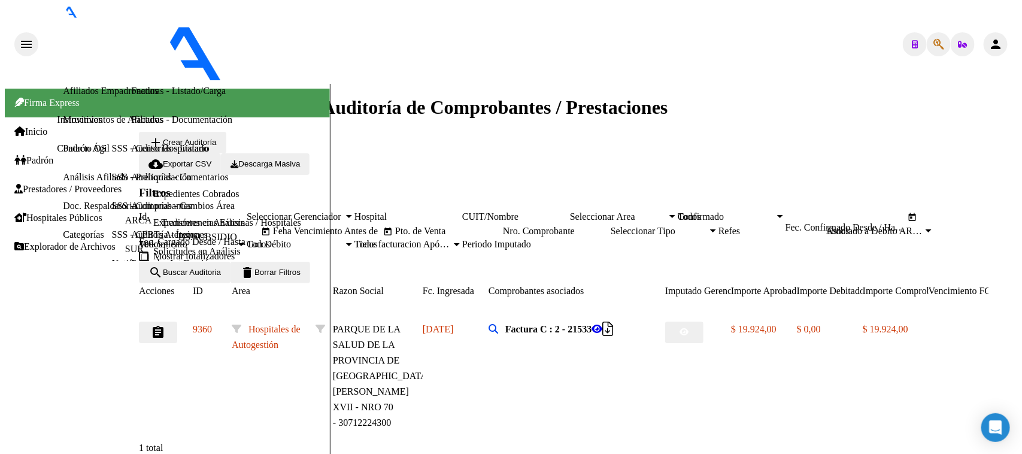
paste input "33969"
click at [611, 226] on input "Nro. Comprobante" at bounding box center [557, 231] width 108 height 11
type input "3969"
click at [503, 226] on input "Pto. de Venta" at bounding box center [449, 231] width 108 height 11
type input "3"
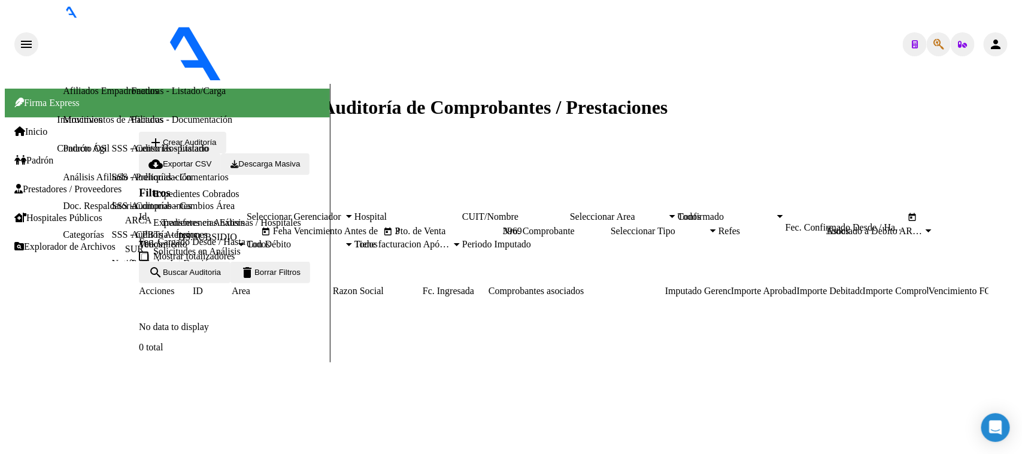
click at [503, 226] on input "3" at bounding box center [449, 231] width 108 height 11
type input "3"
click at [131, 96] on link "Facturas - Listado/Carga" at bounding box center [178, 91] width 95 height 10
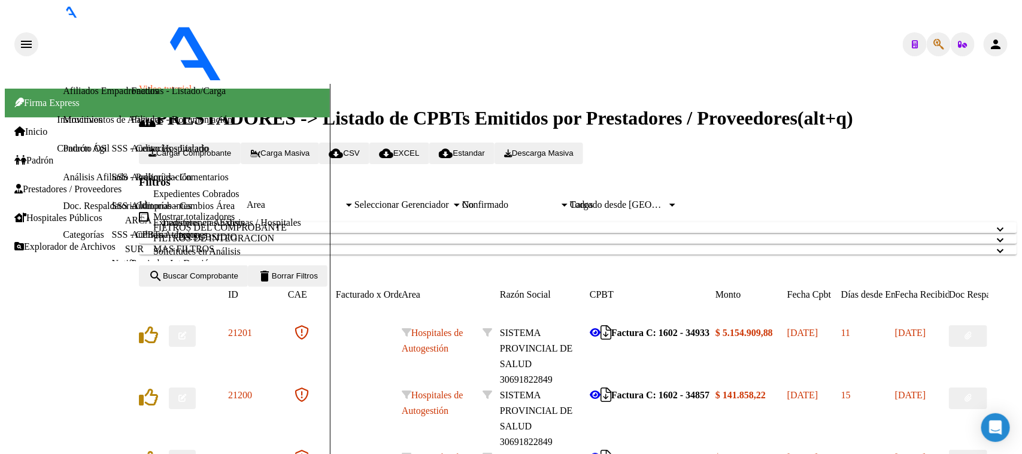
click at [559, 199] on div "No" at bounding box center [510, 204] width 97 height 11
click at [356, 222] on mat-panel-title "FILTROS DEL COMPROBANTE" at bounding box center [570, 227] width 835 height 11
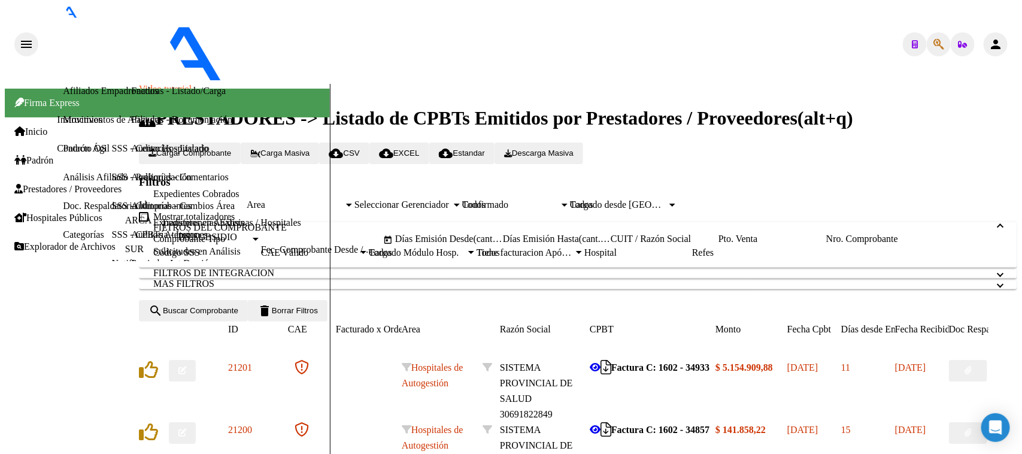
click at [718, 244] on input "Pto. Venta" at bounding box center [772, 238] width 108 height 11
type input "3"
click at [826, 244] on input "Nro. Comprobante" at bounding box center [880, 238] width 108 height 11
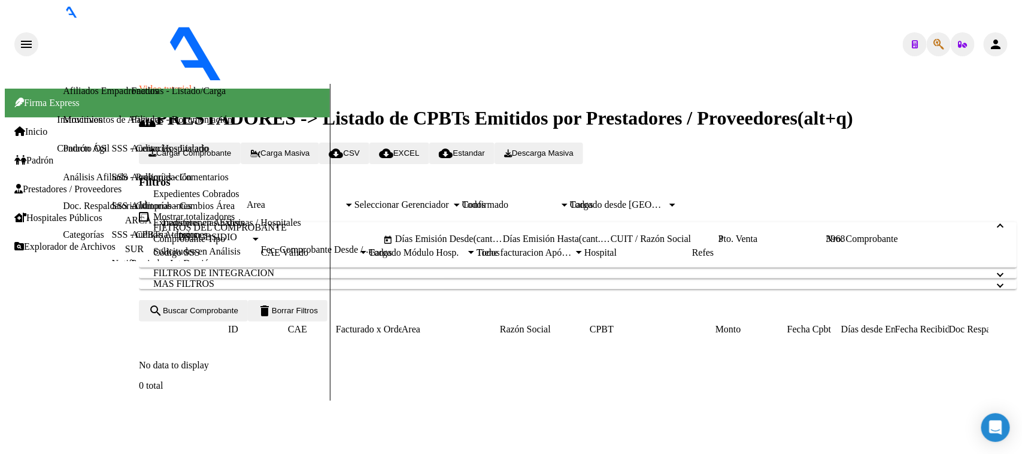
scroll to position [186, 0]
click at [826, 233] on input "3968" at bounding box center [880, 238] width 108 height 11
type input "3969"
click at [131, 153] on link "Auditorías - Listado" at bounding box center [169, 148] width 77 height 10
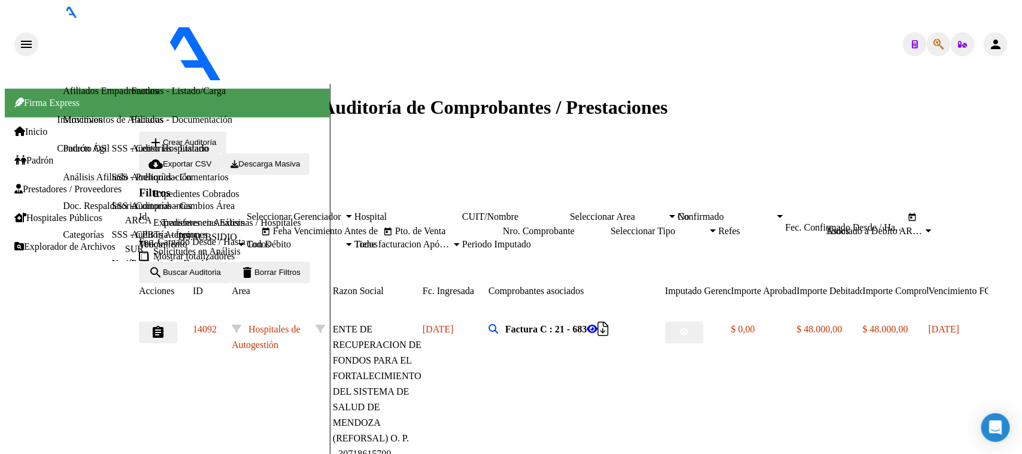
click at [690, 211] on span "No" at bounding box center [684, 216] width 12 height 10
click at [503, 226] on input "Pto. de Venta" at bounding box center [449, 231] width 108 height 11
type input "2"
click at [611, 226] on div "Nro. Comprobante" at bounding box center [557, 231] width 108 height 11
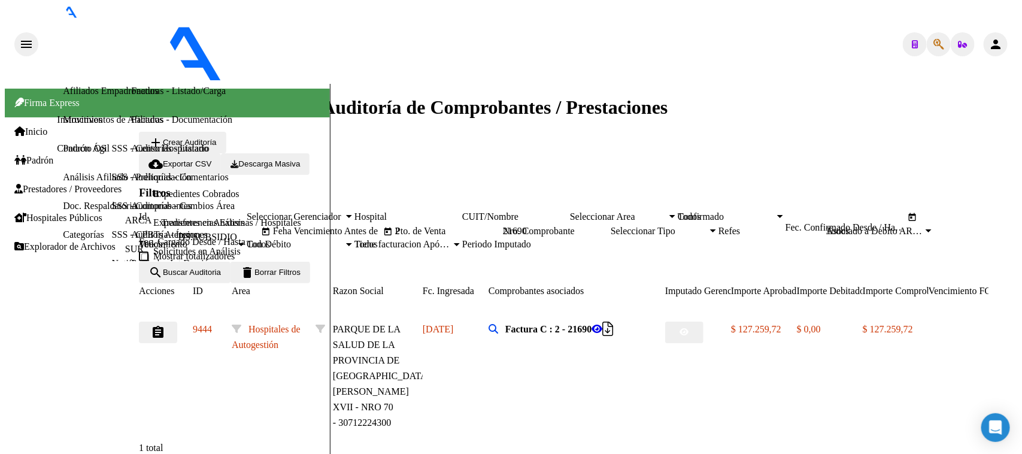
type input "21690"
drag, startPoint x: 620, startPoint y: 187, endPoint x: 565, endPoint y: 184, distance: 55.7
click at [565, 186] on div "Filtros Id Seleccionar Gerenciador Seleccionar Gerenciador Hospital CUIT/Nombre…" at bounding box center [578, 223] width 878 height 75
type input "7"
drag, startPoint x: 782, startPoint y: 198, endPoint x: 738, endPoint y: 195, distance: 44.4
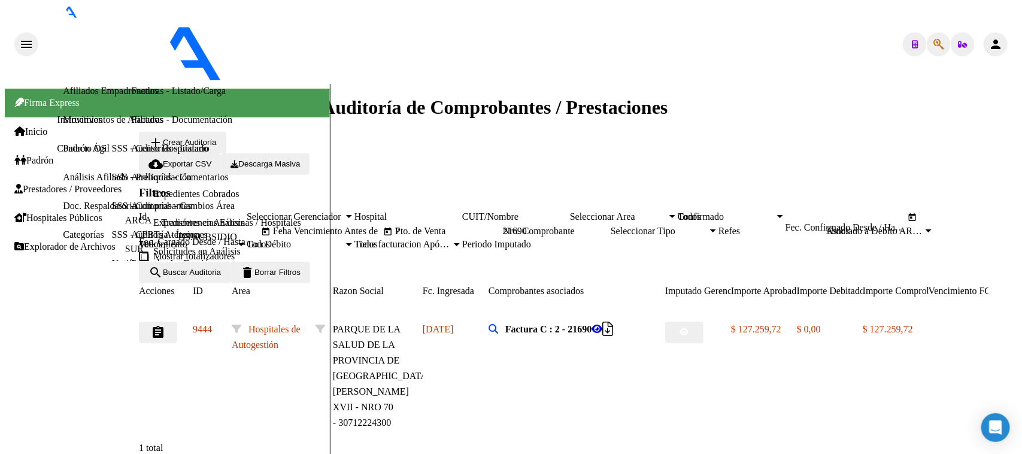
click at [716, 195] on div "Filtros Id Seleccionar Gerenciador Seleccionar Gerenciador Hospital CUIT/Nombre…" at bounding box center [578, 223] width 878 height 75
click at [611, 226] on input "21690" at bounding box center [557, 231] width 108 height 11
drag, startPoint x: 782, startPoint y: 190, endPoint x: 723, endPoint y: 192, distance: 59.3
click at [723, 190] on div "Filtros Id Seleccionar Gerenciador Seleccionar Gerenciador Hospital CUIT/Nombre…" at bounding box center [578, 223] width 878 height 75
type input "2608"
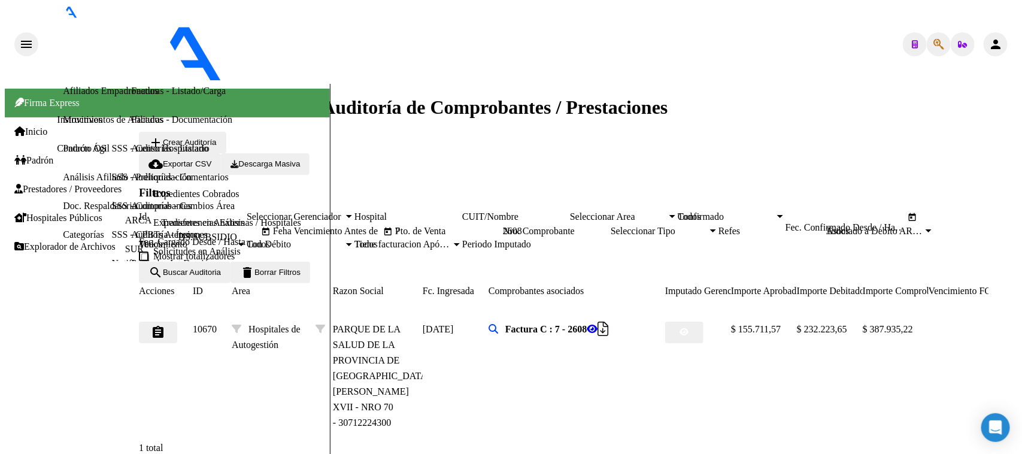
click at [503, 226] on input "7" at bounding box center [449, 231] width 108 height 11
type input "17"
drag, startPoint x: 765, startPoint y: 192, endPoint x: 674, endPoint y: 196, distance: 91.7
click at [674, 196] on div "Filtros Id Seleccionar Gerenciador Seleccionar Gerenciador Hospital CUIT/Nombre…" at bounding box center [578, 223] width 878 height 75
type input "22"
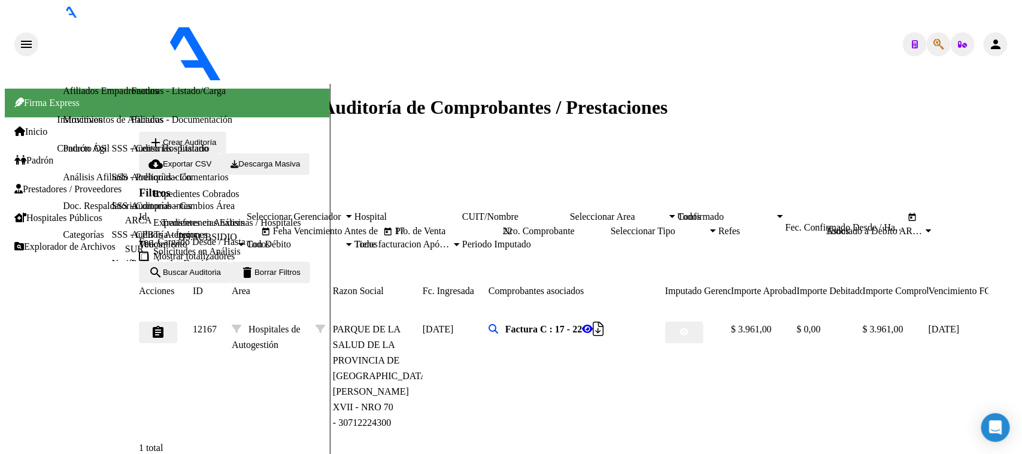
drag, startPoint x: 606, startPoint y: 192, endPoint x: 586, endPoint y: 192, distance: 21.0
click at [586, 192] on div "Filtros Id Seleccionar Gerenciador Seleccionar Gerenciador Hospital CUIT/Nombre…" at bounding box center [578, 223] width 878 height 75
type input "1"
type input "7"
click at [611, 226] on input "22" at bounding box center [557, 231] width 108 height 11
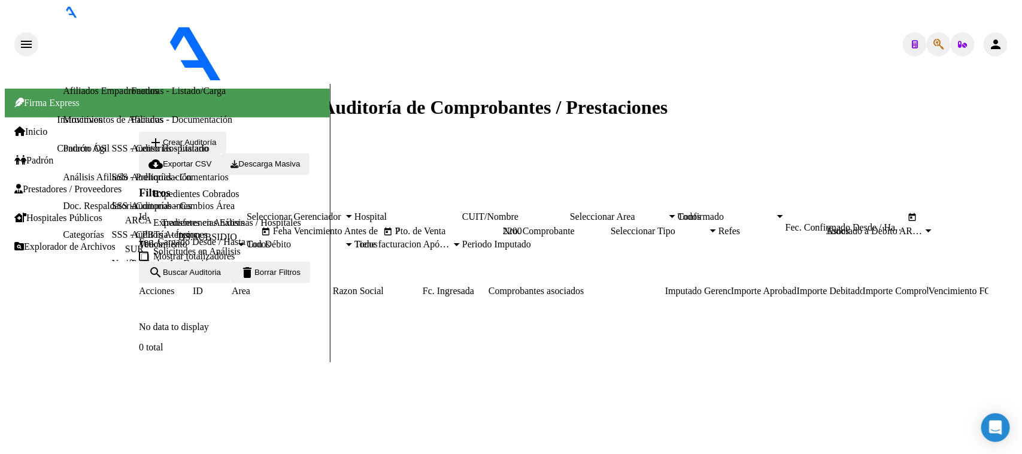
click at [611, 226] on input "2200" at bounding box center [557, 231] width 108 height 11
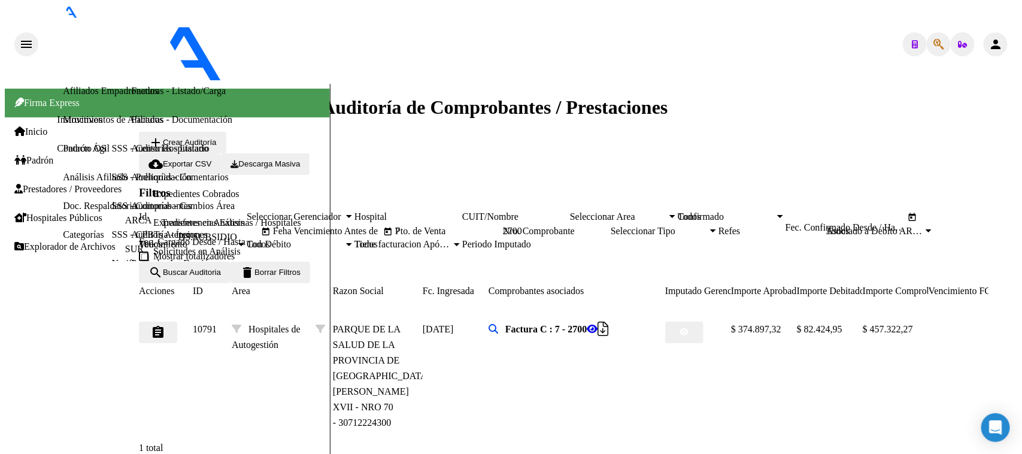
type input "2700"
